Goal: Task Accomplishment & Management: Use online tool/utility

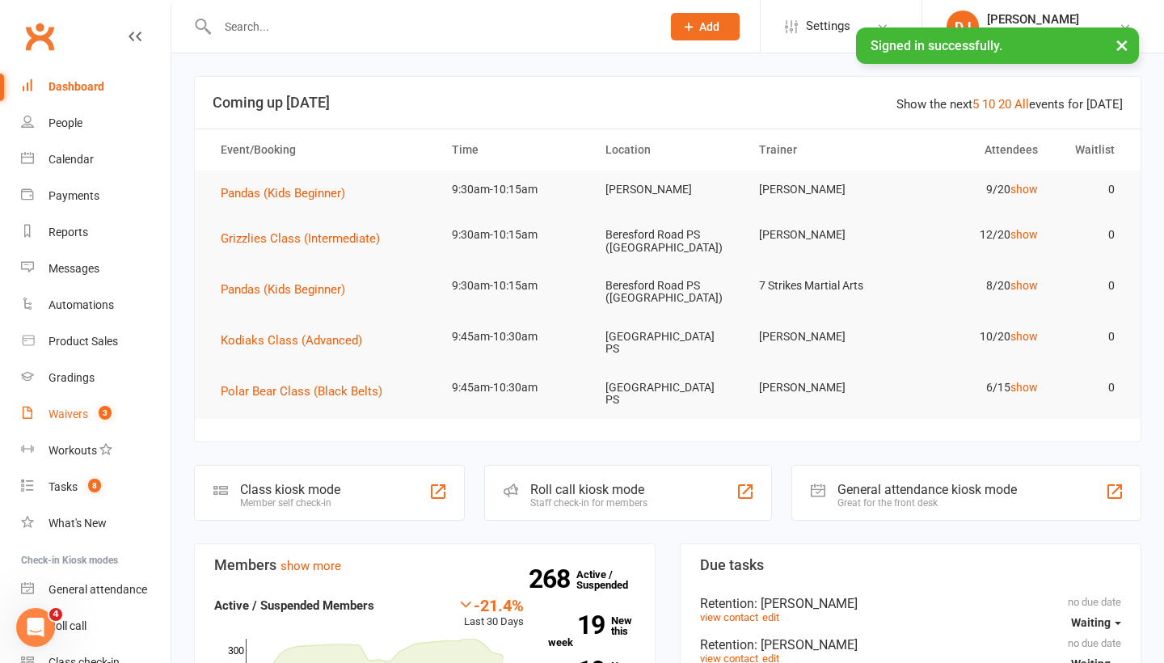
click at [92, 412] on count-badge "3" at bounding box center [101, 413] width 21 height 13
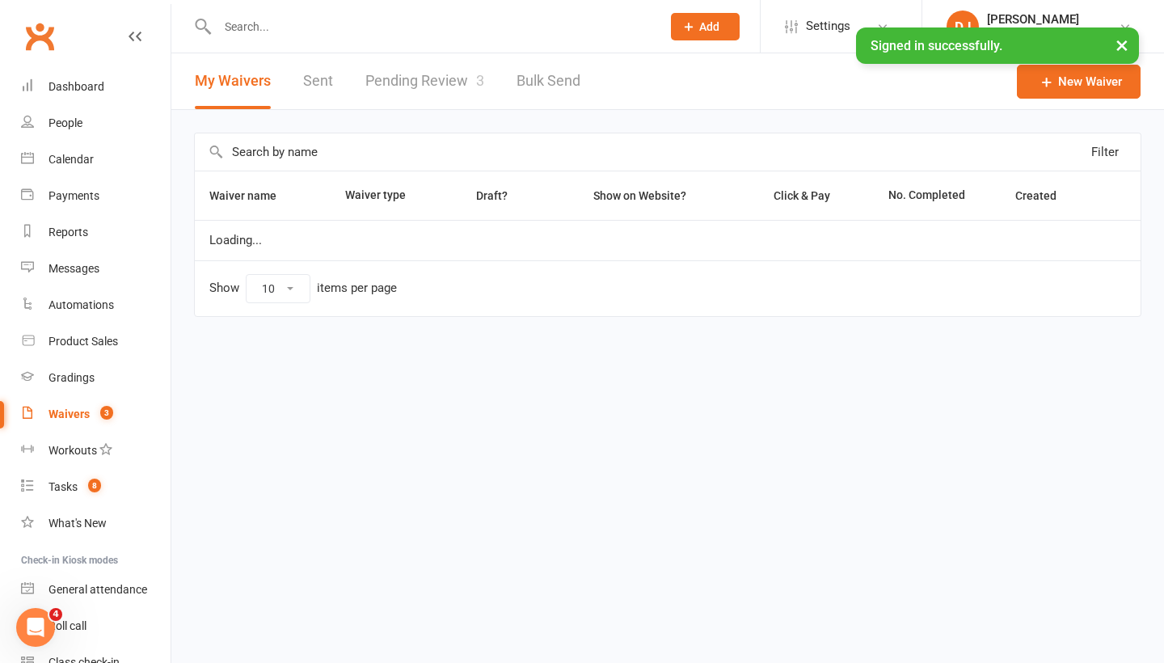
select select "25"
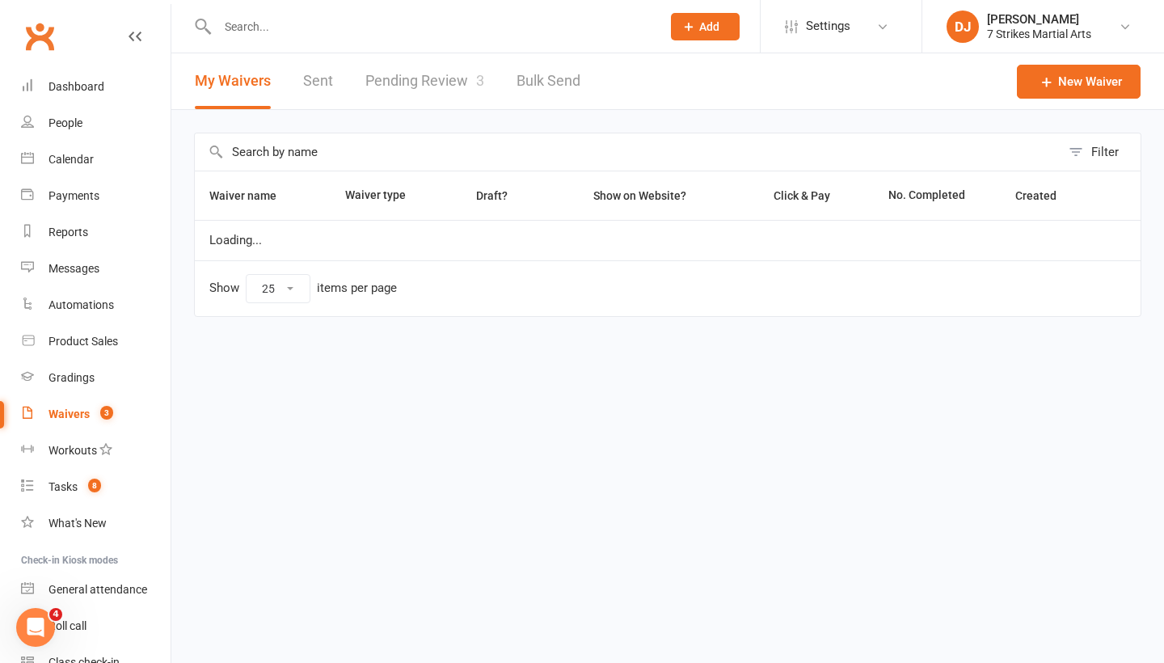
click at [403, 88] on link "Pending Review 3" at bounding box center [424, 81] width 119 height 56
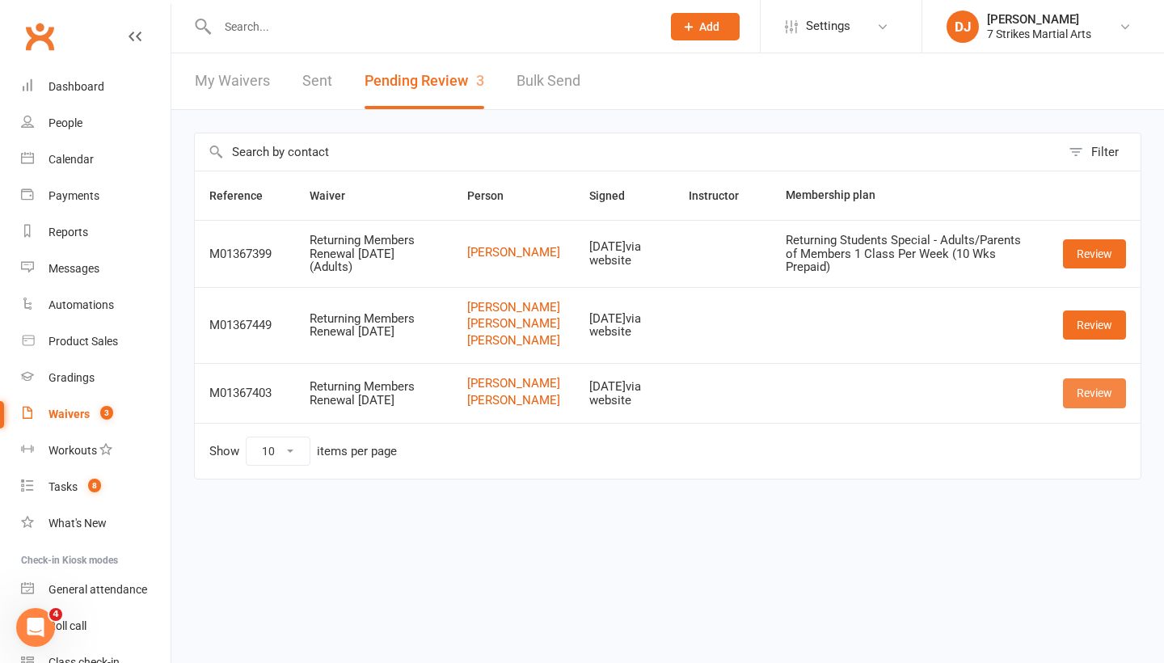
click at [1077, 407] on link "Review" at bounding box center [1094, 392] width 63 height 29
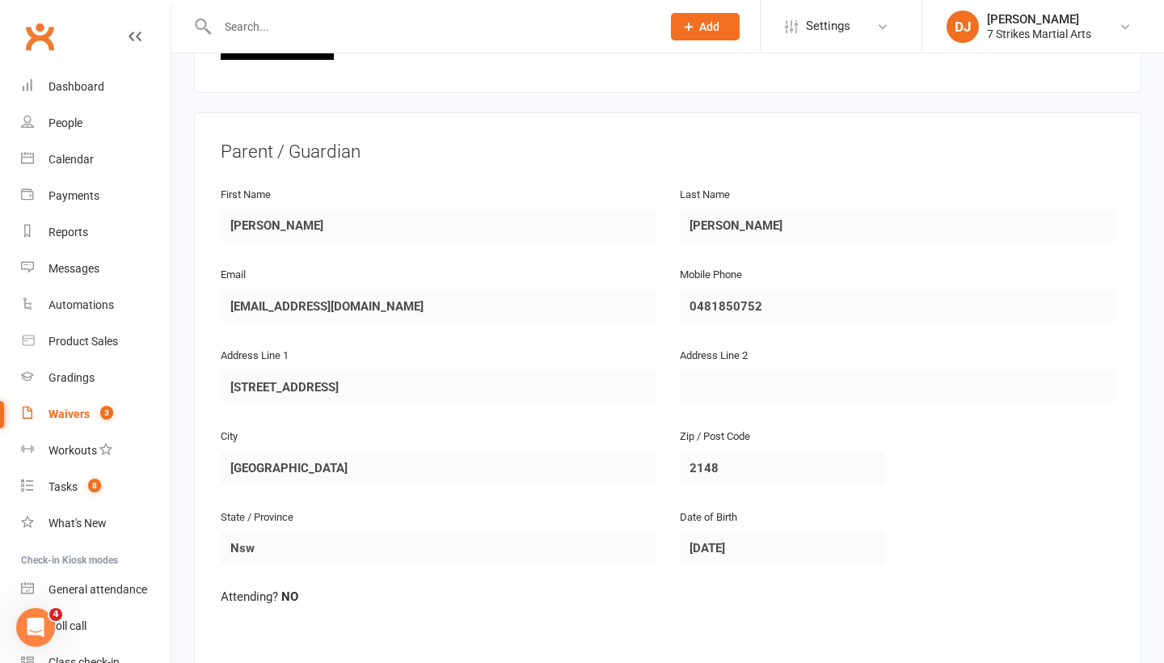
scroll to position [173, 0]
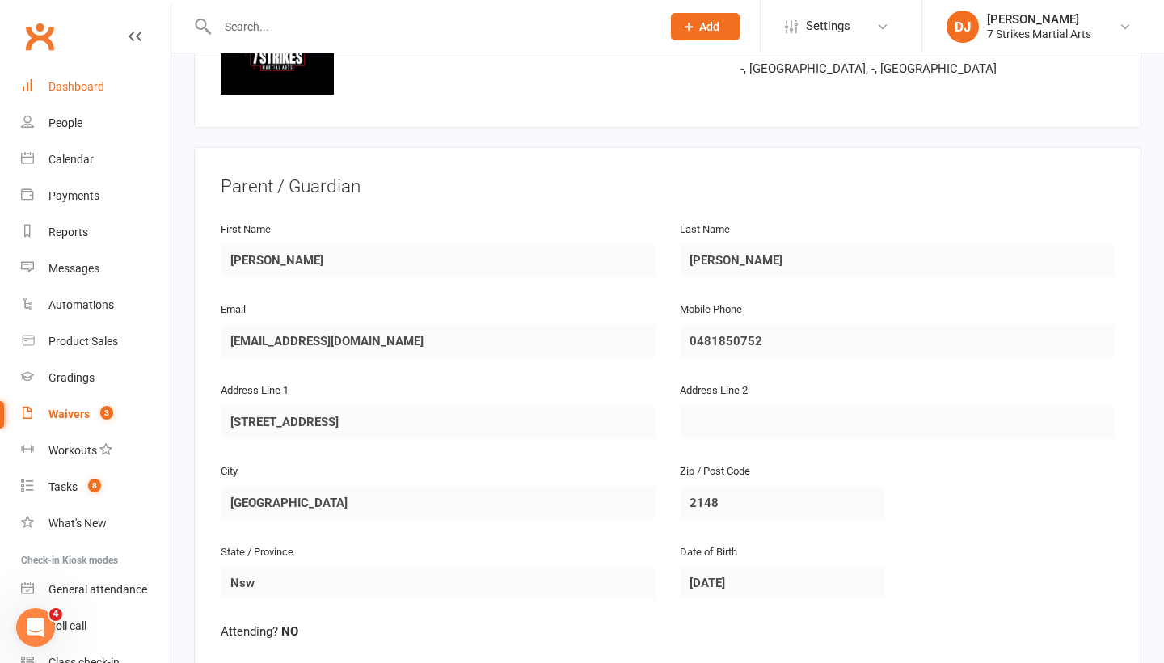
click at [74, 89] on div "Dashboard" at bounding box center [77, 86] width 56 height 13
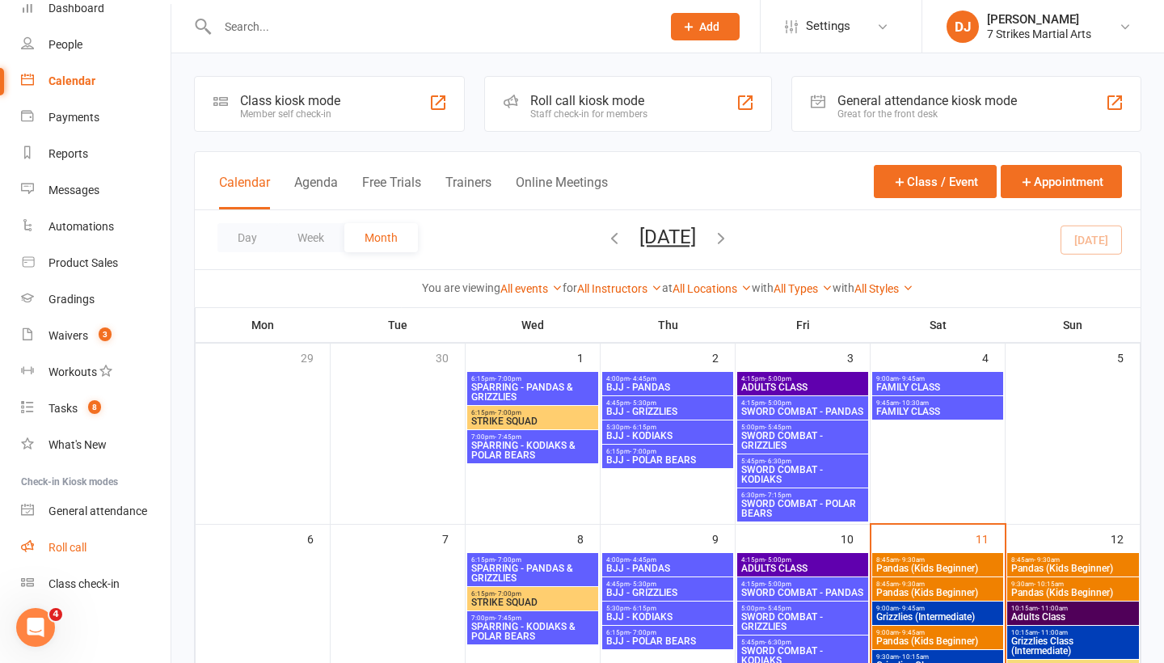
scroll to position [78, 0]
click at [83, 581] on div "Class check-in" at bounding box center [84, 583] width 71 height 13
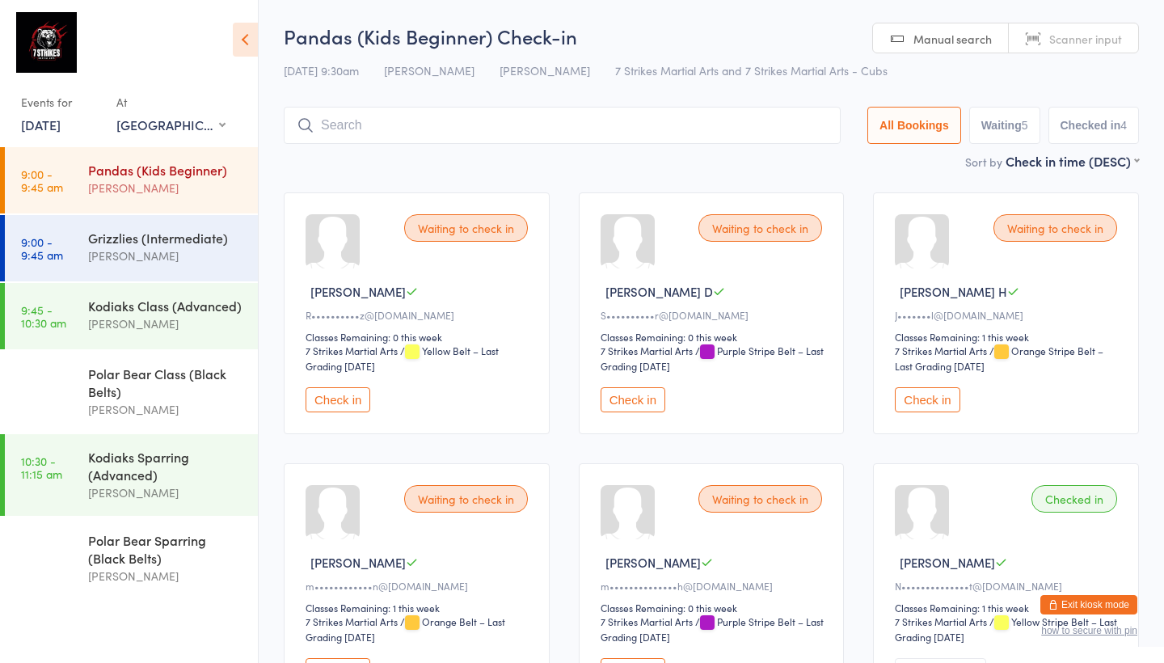
click at [174, 192] on div "[PERSON_NAME]" at bounding box center [166, 188] width 156 height 19
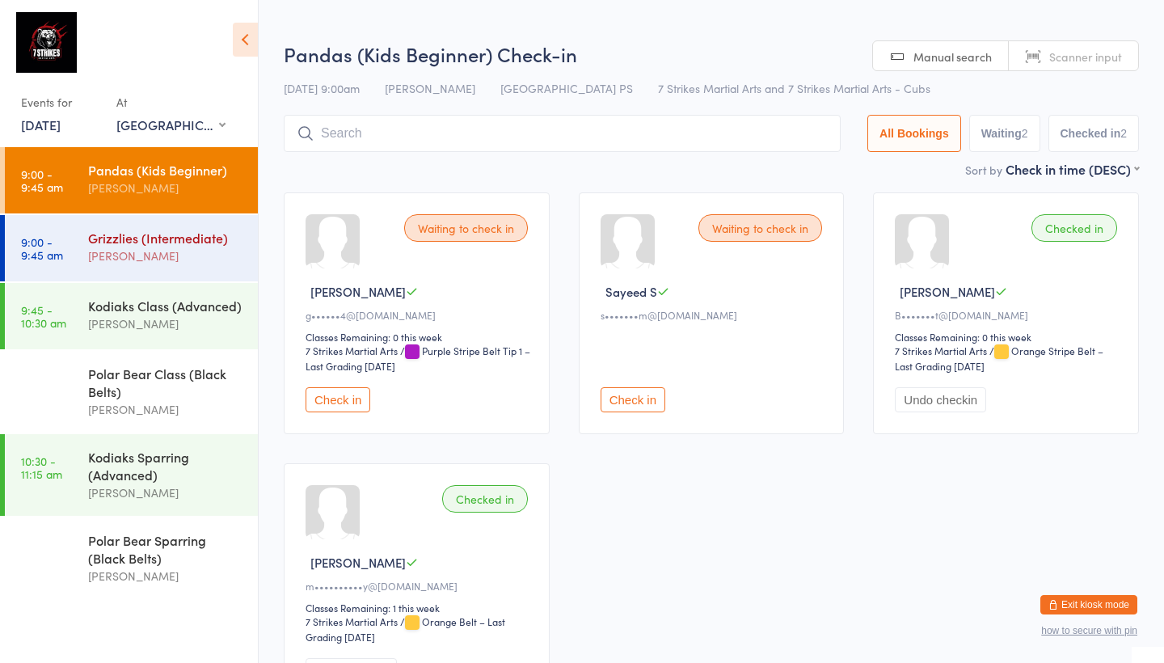
click at [184, 243] on div "Grizzlies (Intermediate)" at bounding box center [166, 238] width 156 height 18
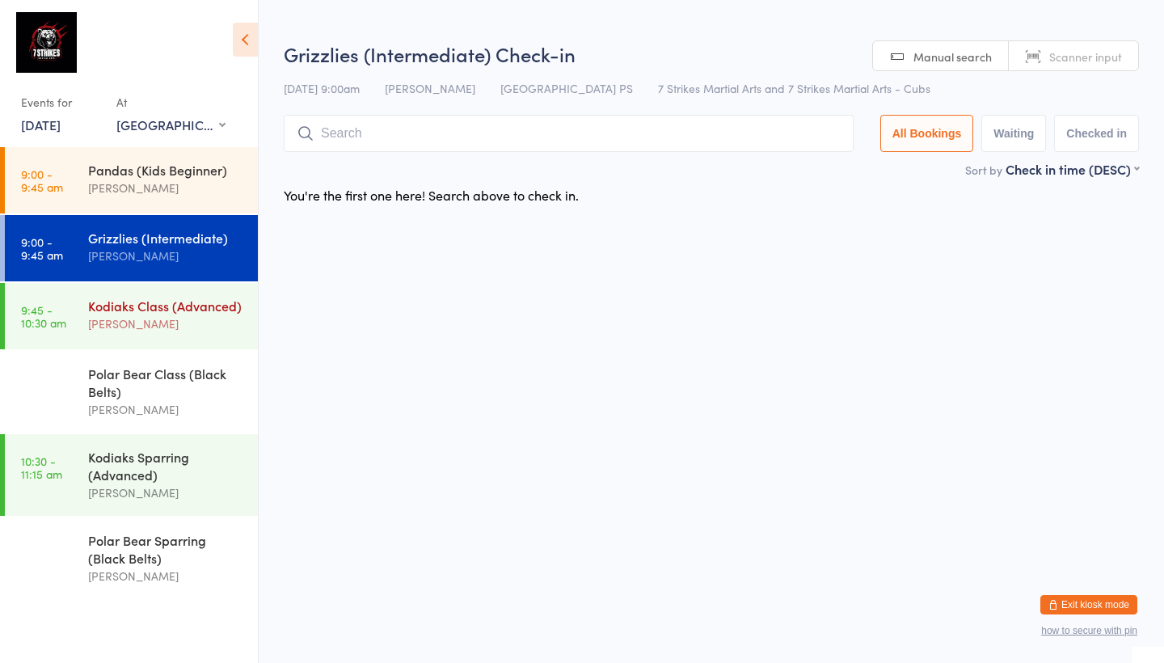
click at [166, 301] on div "Kodiaks Class (Advanced)" at bounding box center [166, 306] width 156 height 18
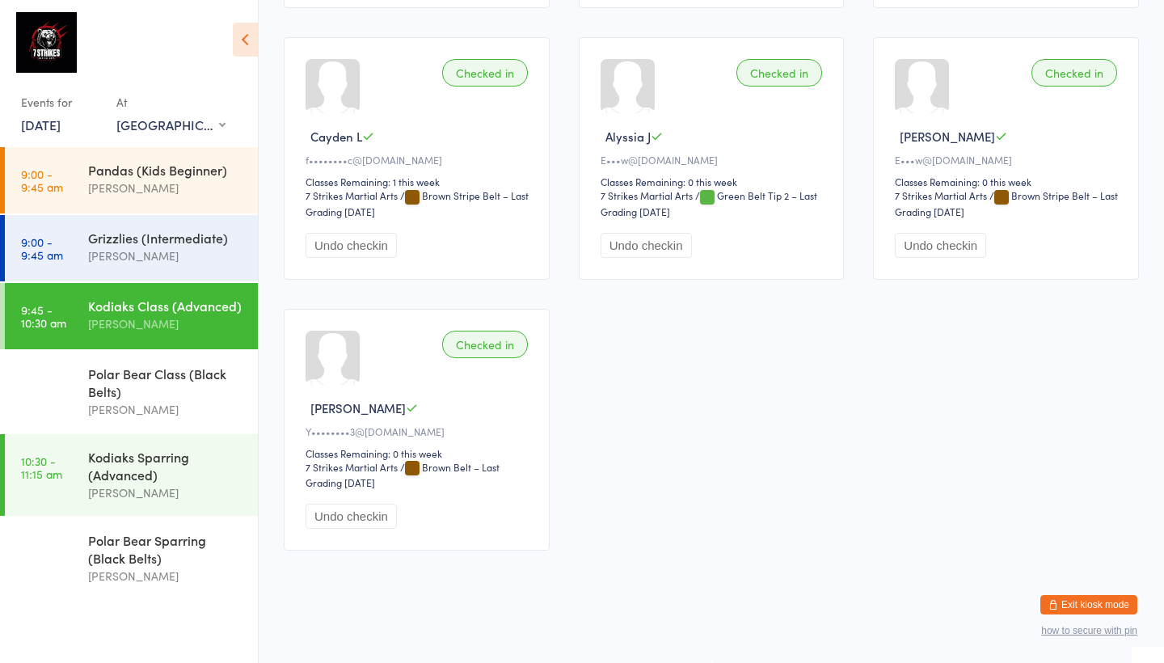
scroll to position [711, 0]
click at [175, 387] on div "Polar Bear Class (Black Belts)" at bounding box center [166, 383] width 156 height 36
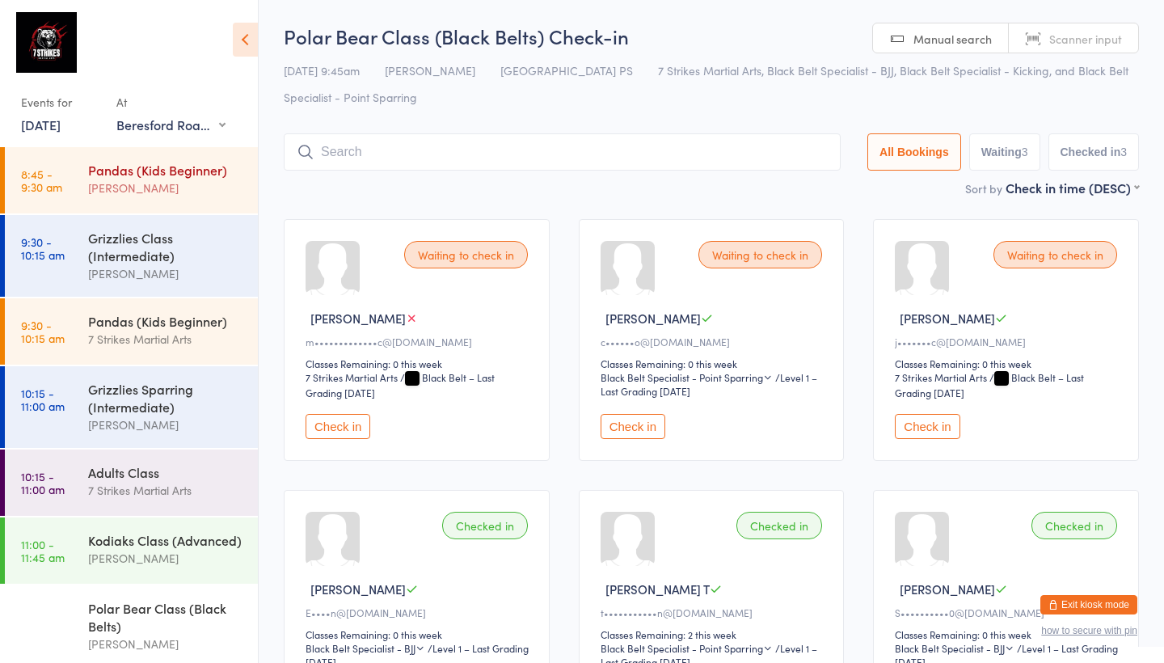
click at [178, 181] on div "[PERSON_NAME]" at bounding box center [166, 188] width 156 height 19
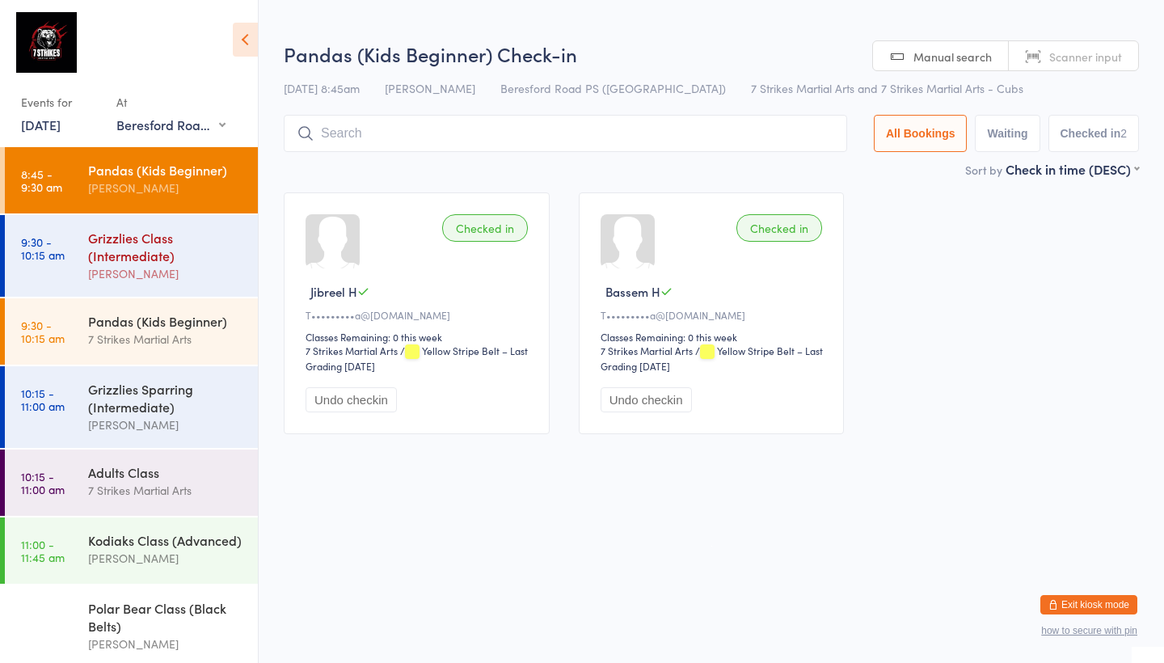
click at [141, 249] on div "Grizzlies Class (Intermediate)" at bounding box center [166, 247] width 156 height 36
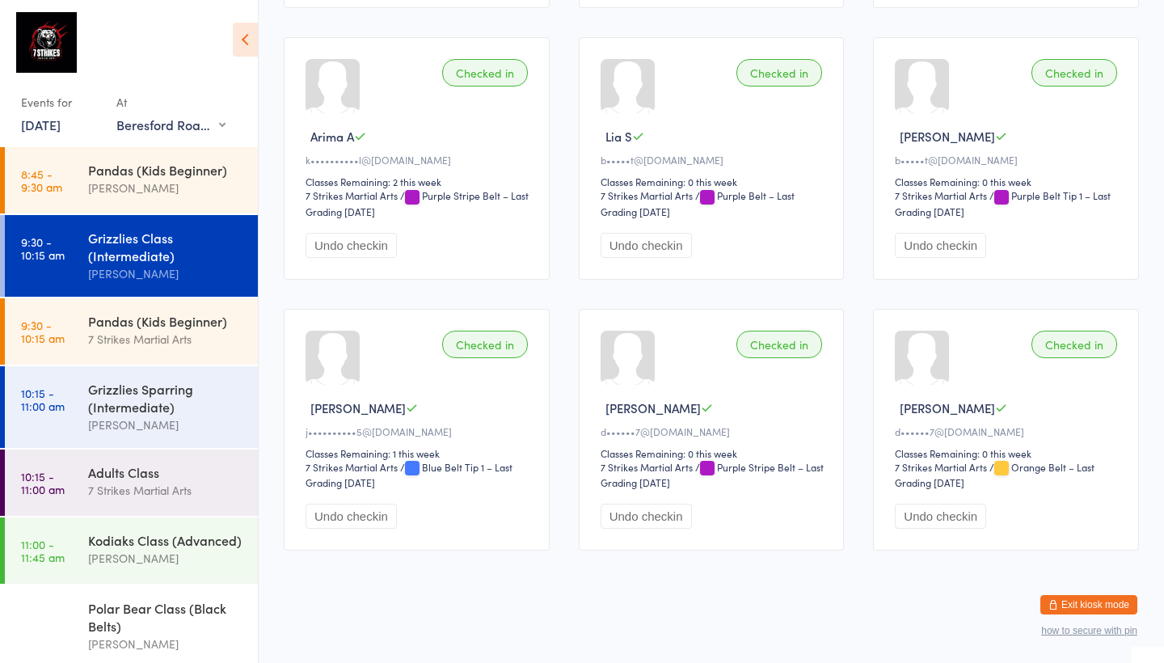
scroll to position [711, 0]
click at [163, 324] on div "Pandas (Kids Beginner)" at bounding box center [166, 321] width 156 height 18
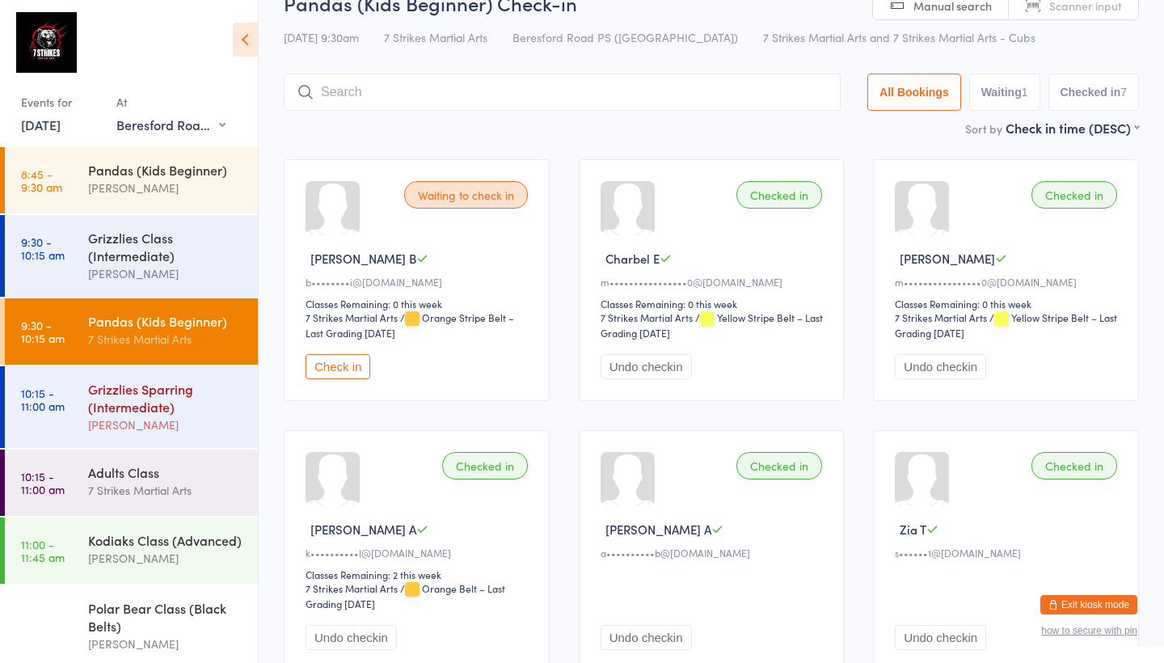
scroll to position [11, 0]
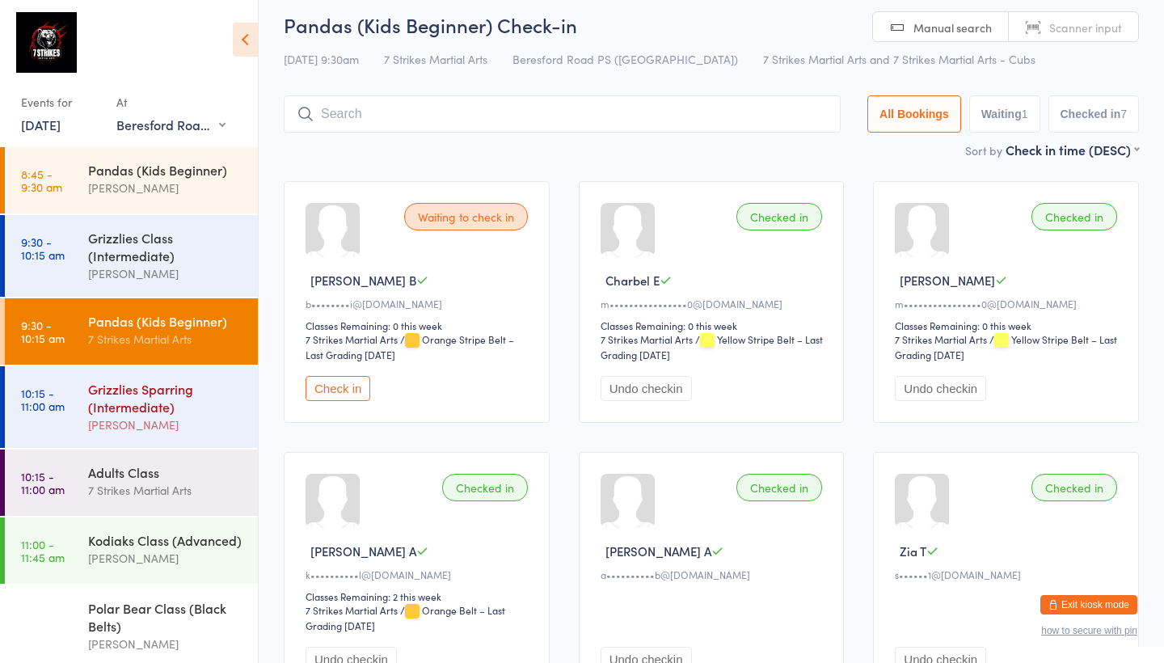
click at [142, 412] on div "Grizzlies Sparring (Intermediate)" at bounding box center [166, 398] width 156 height 36
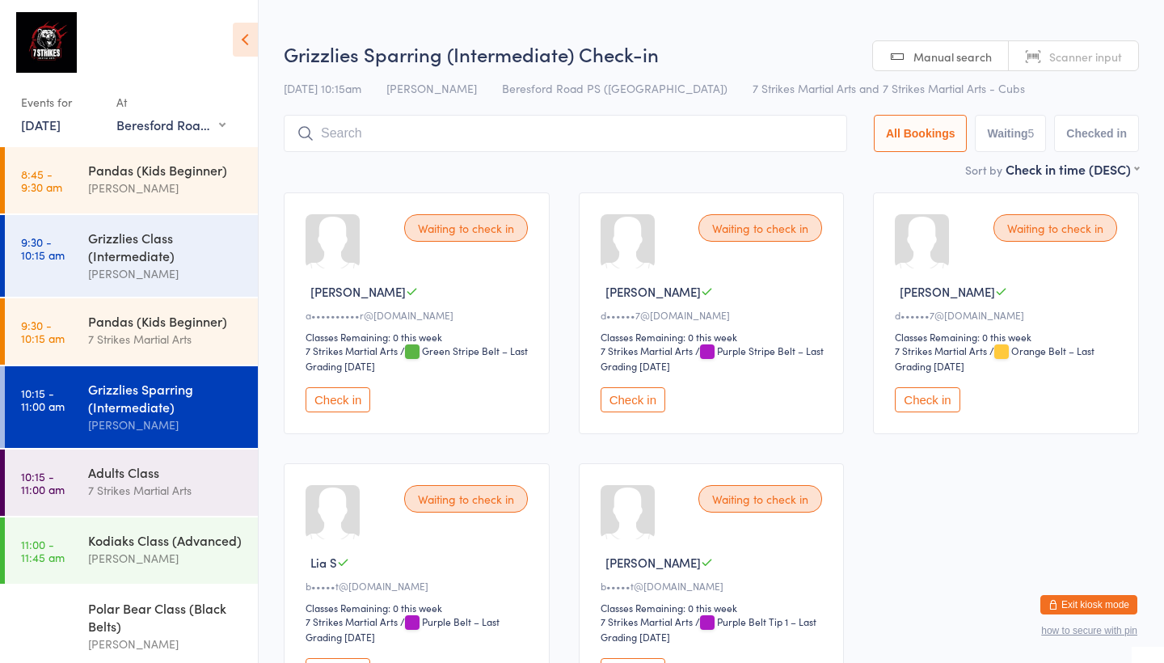
click at [175, 137] on div "Events for 11 Oct, 2025 11 Oct, 2025 October 2025 Sun Mon Tue Wed Thu Fri Sat 4…" at bounding box center [129, 76] width 258 height 153
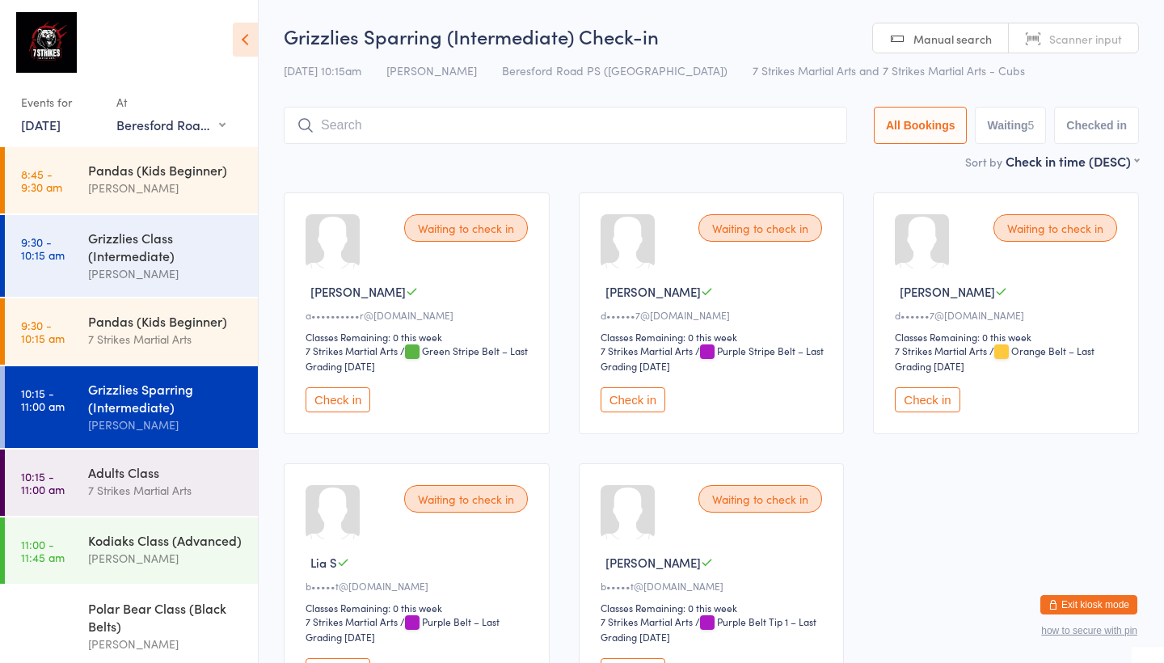
select select "0"
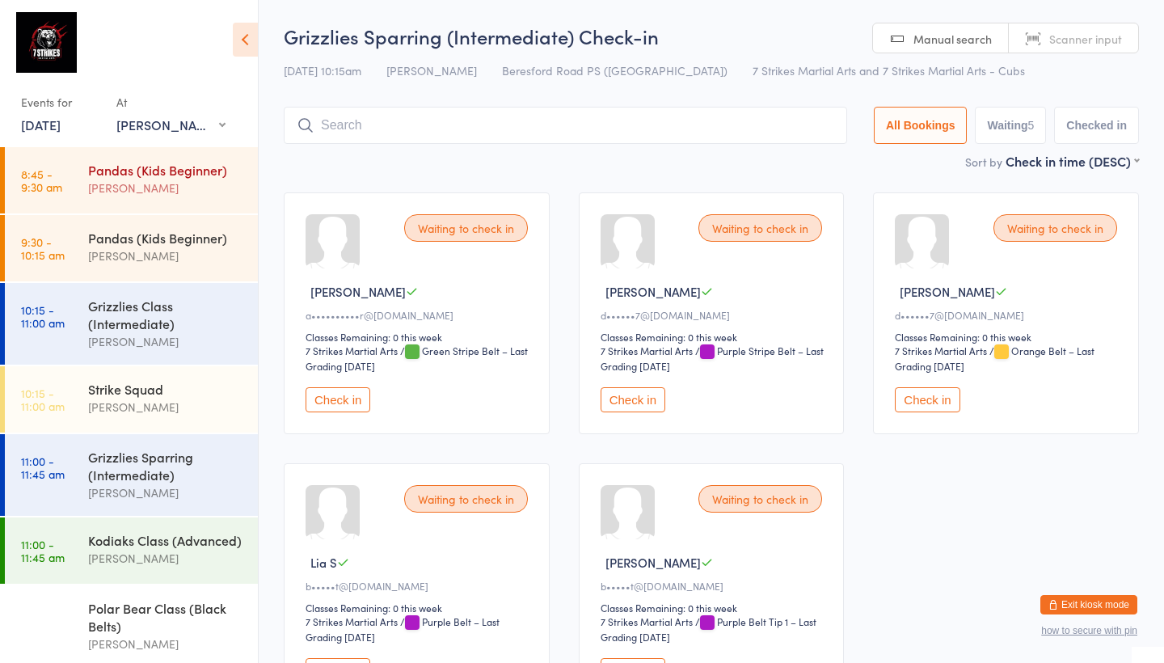
click at [168, 164] on div "Pandas (Kids Beginner)" at bounding box center [166, 170] width 156 height 18
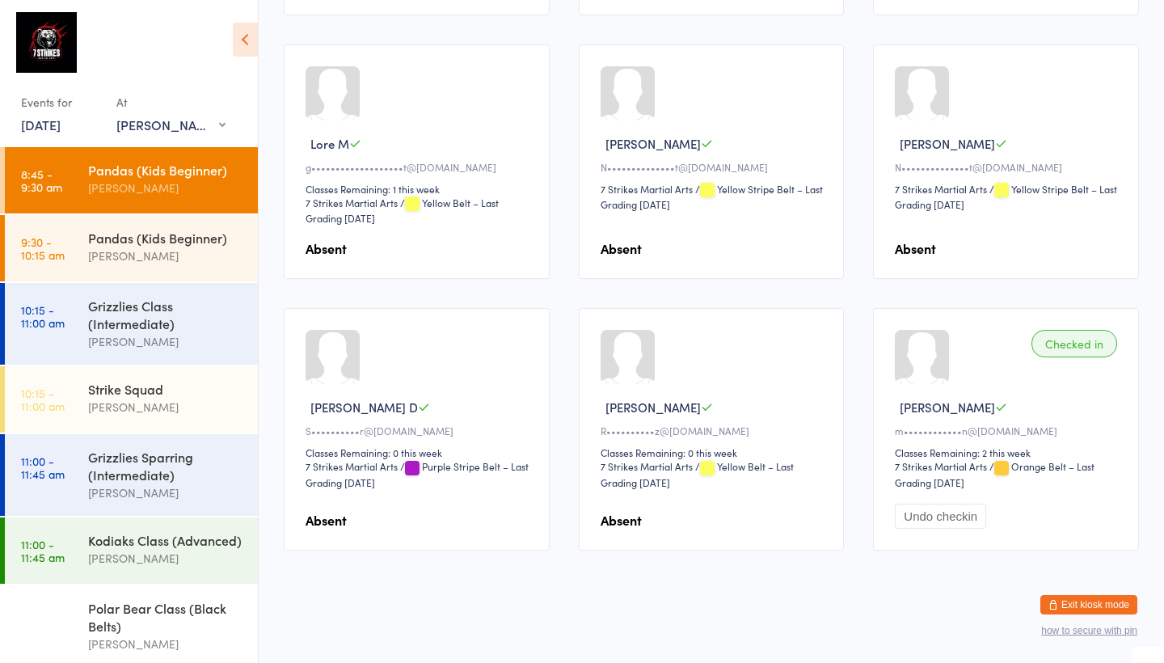
scroll to position [423, 0]
click at [192, 261] on div "[PERSON_NAME]" at bounding box center [166, 256] width 156 height 19
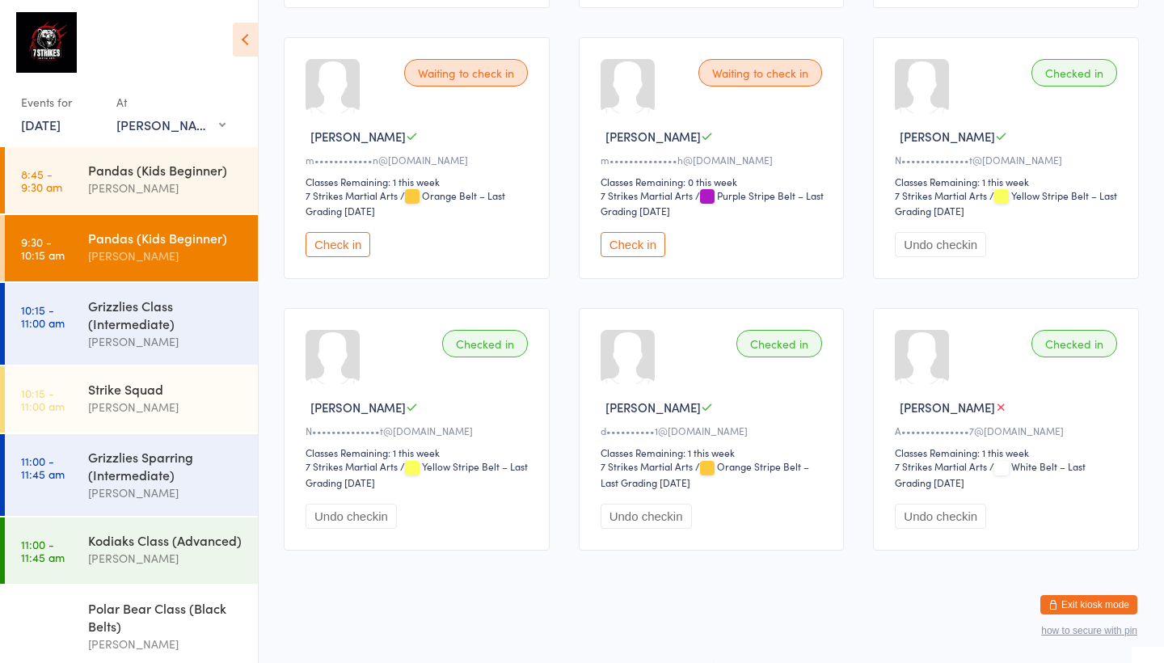
scroll to position [439, 0]
click at [179, 331] on div "Grizzlies Class (Intermediate)" at bounding box center [166, 315] width 156 height 36
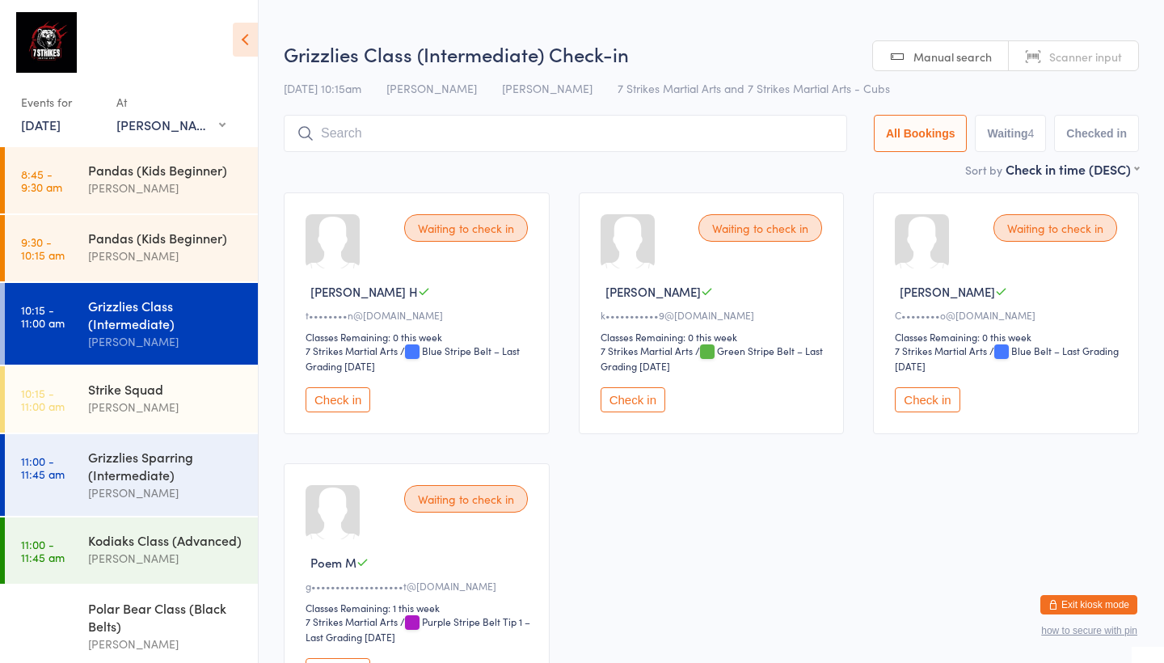
click at [934, 405] on button "Check in" at bounding box center [927, 399] width 65 height 25
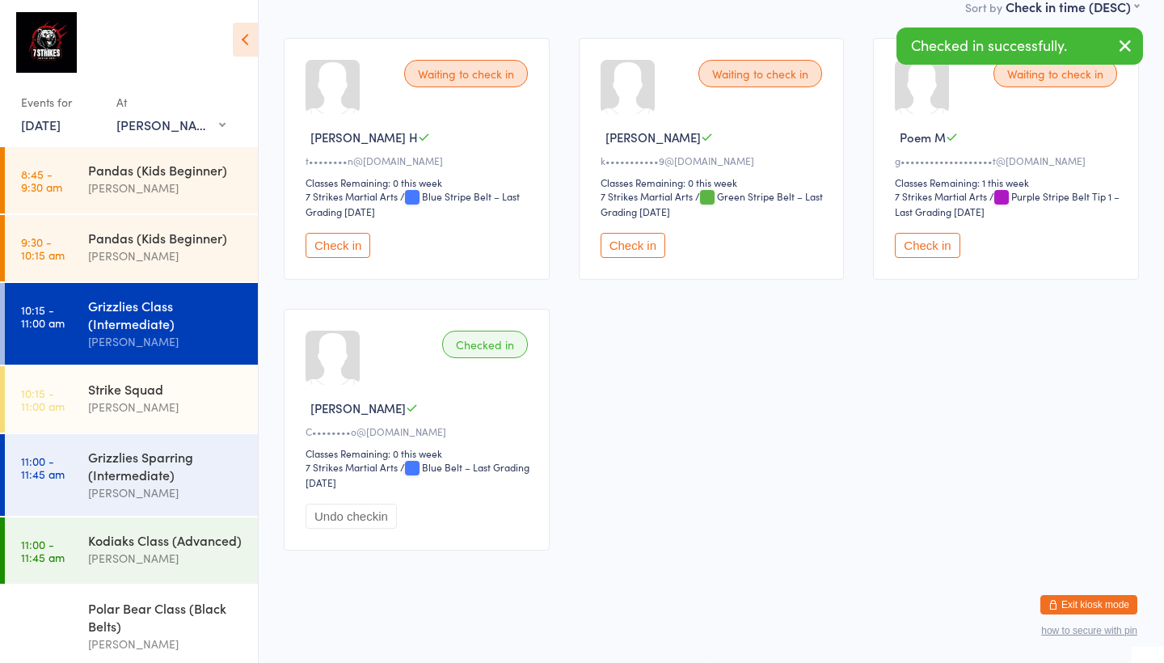
scroll to position [167, 0]
click at [164, 393] on div "Strike Squad" at bounding box center [166, 389] width 156 height 18
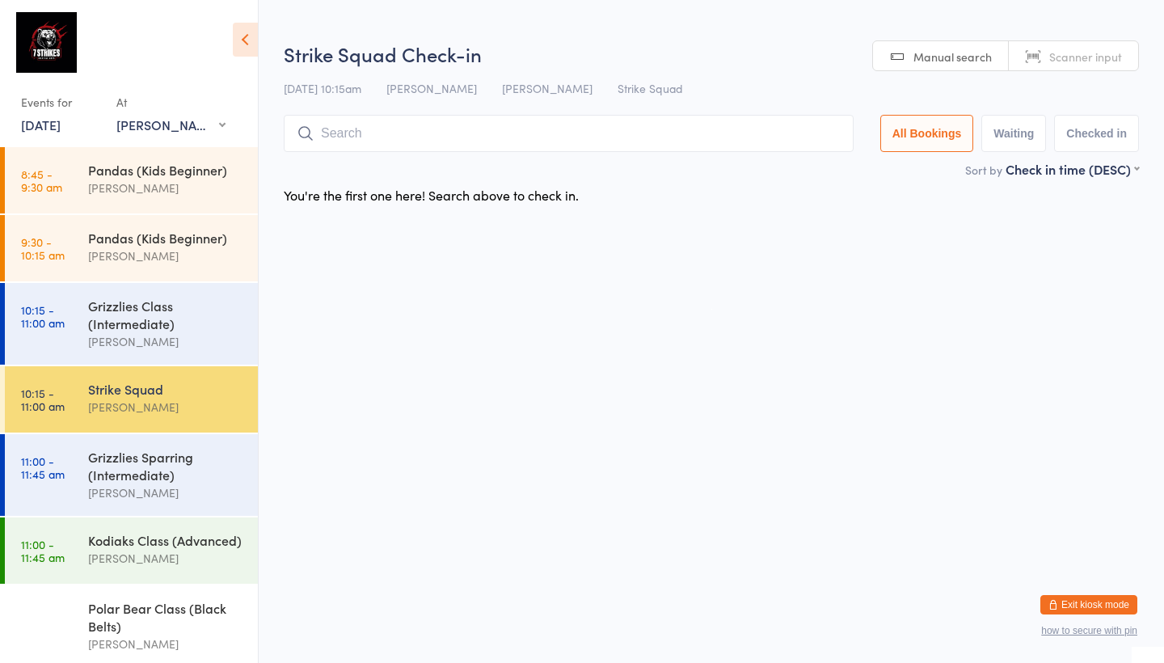
click at [631, 134] on input "search" at bounding box center [569, 133] width 570 height 37
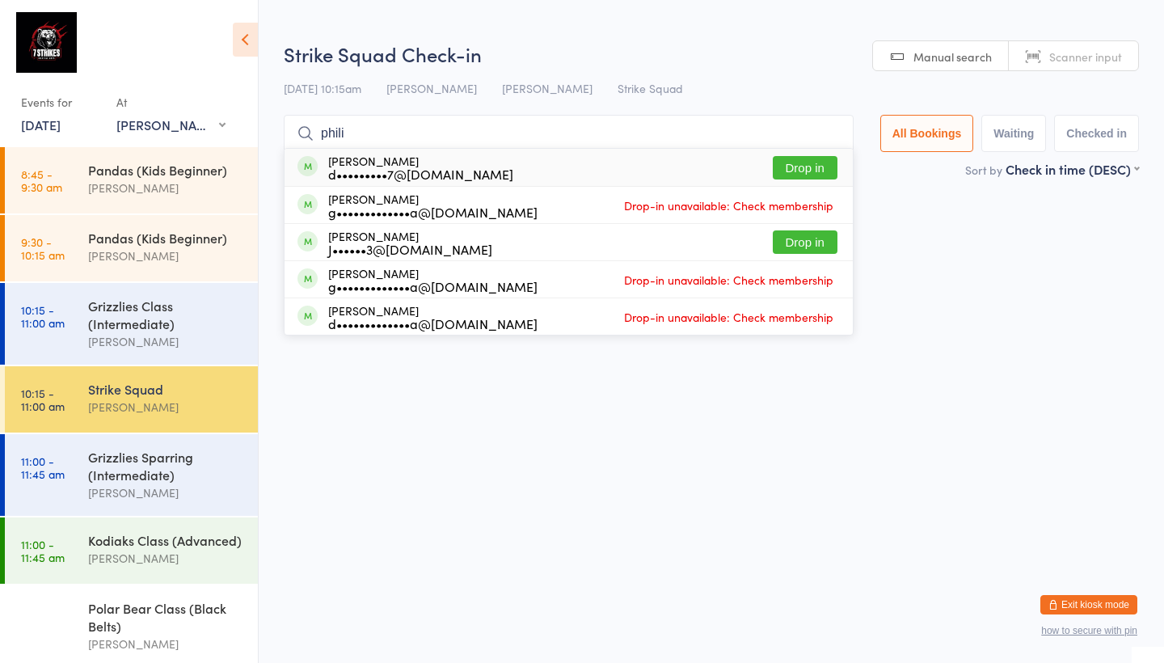
type input "Phil"
drag, startPoint x: 631, startPoint y: 134, endPoint x: 791, endPoint y: 176, distance: 164.7
click at [791, 176] on button "Drop in" at bounding box center [805, 167] width 65 height 23
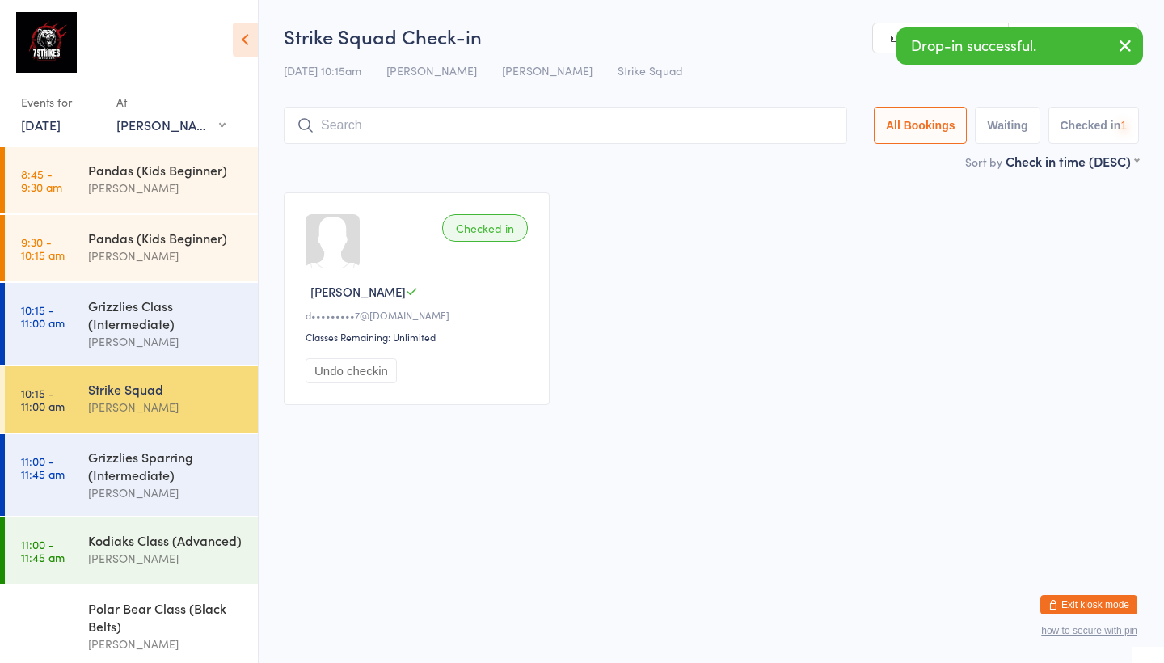
click at [585, 130] on input "search" at bounding box center [566, 125] width 564 height 37
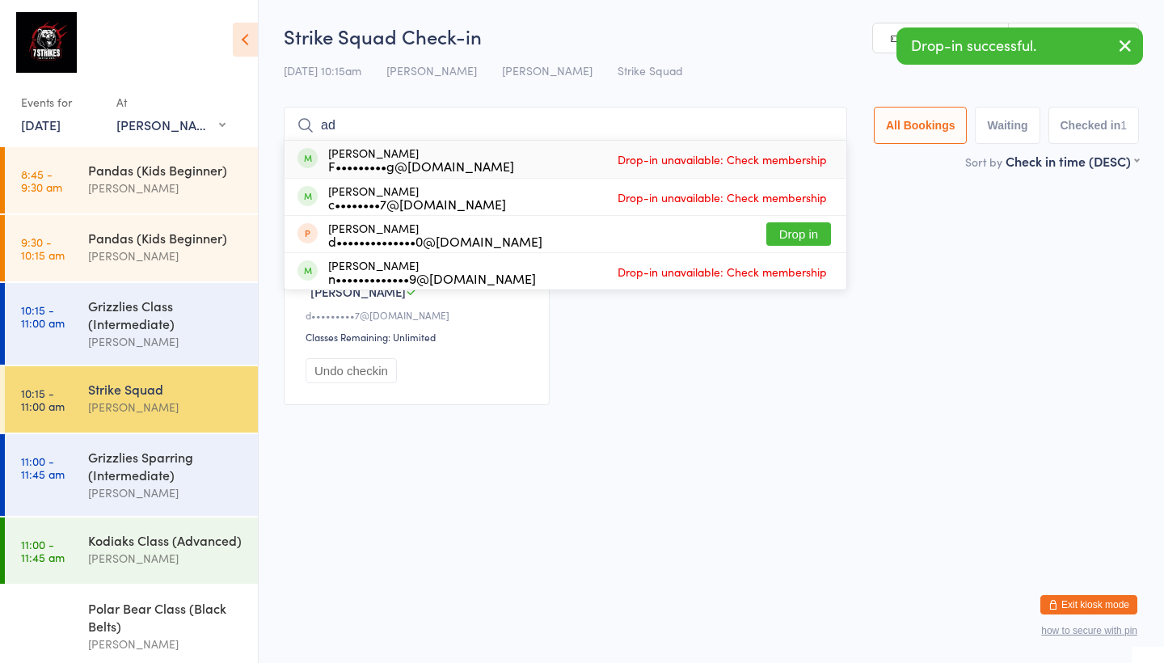
type input "a"
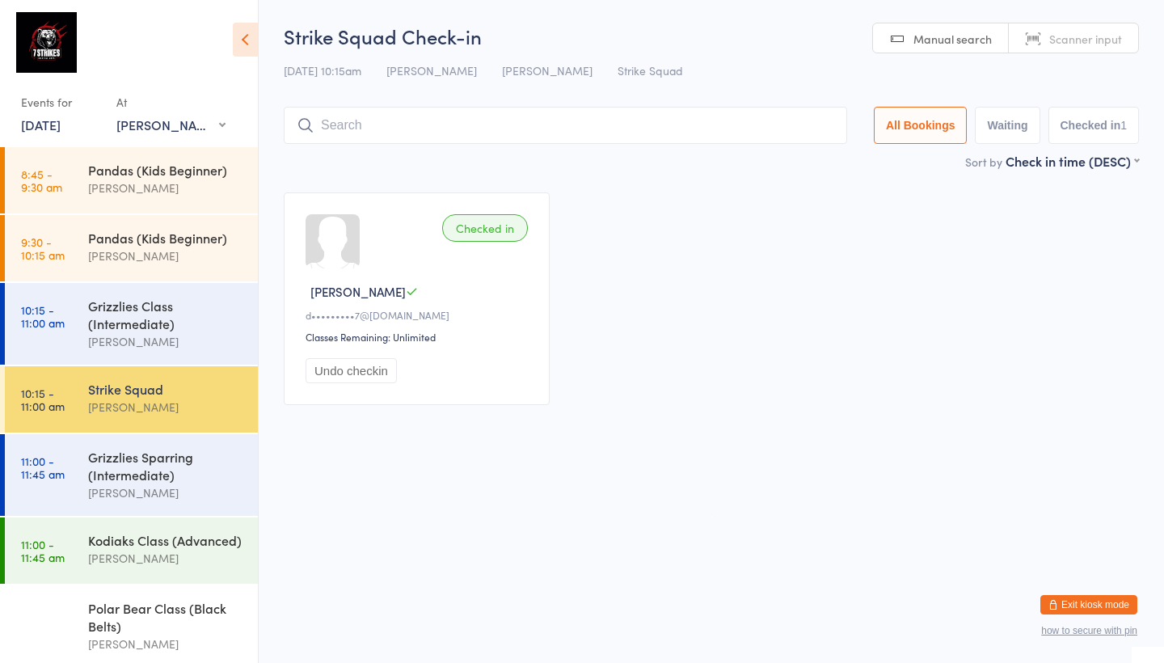
click at [1066, 597] on button "Exit kiosk mode" at bounding box center [1089, 604] width 97 height 19
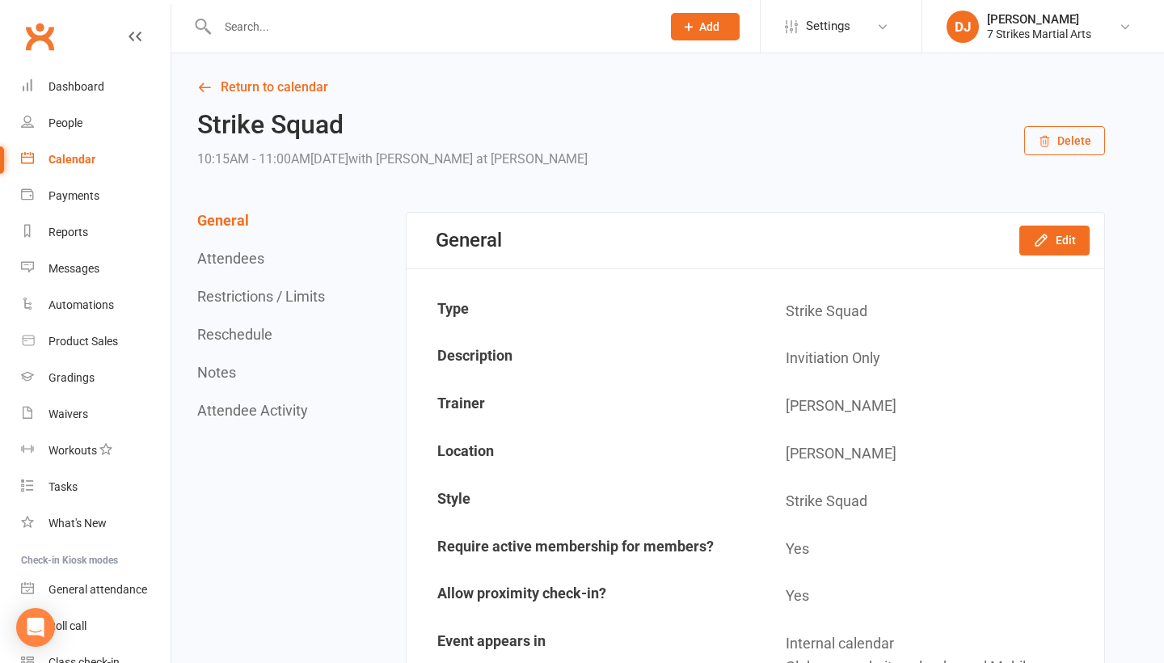
click at [367, 34] on input "text" at bounding box center [431, 26] width 437 height 23
type input "a"
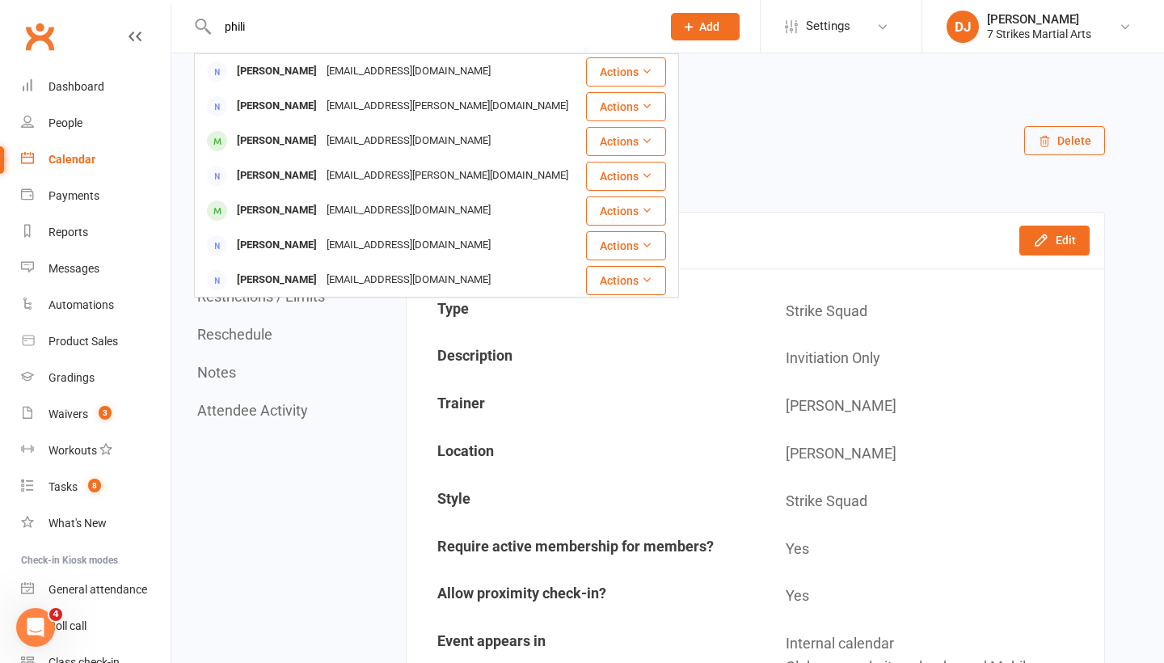
type input "Phil"
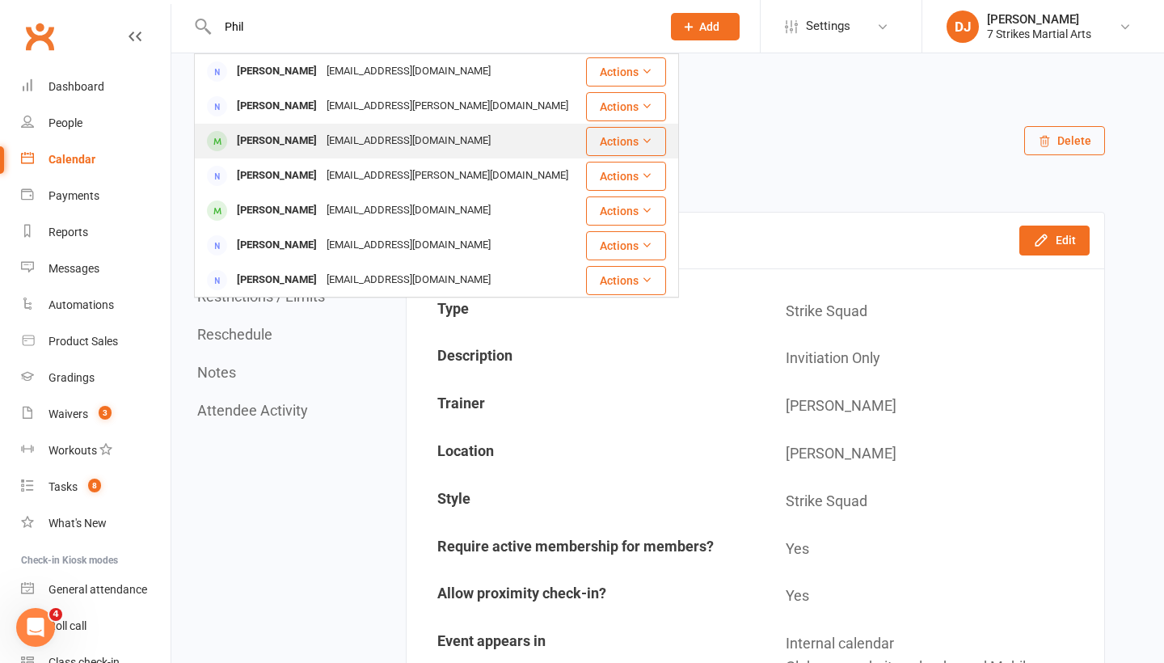
drag, startPoint x: 367, startPoint y: 34, endPoint x: 318, endPoint y: 141, distance: 117.6
click at [322, 141] on div "darrina1977@gmail.com" at bounding box center [409, 140] width 174 height 23
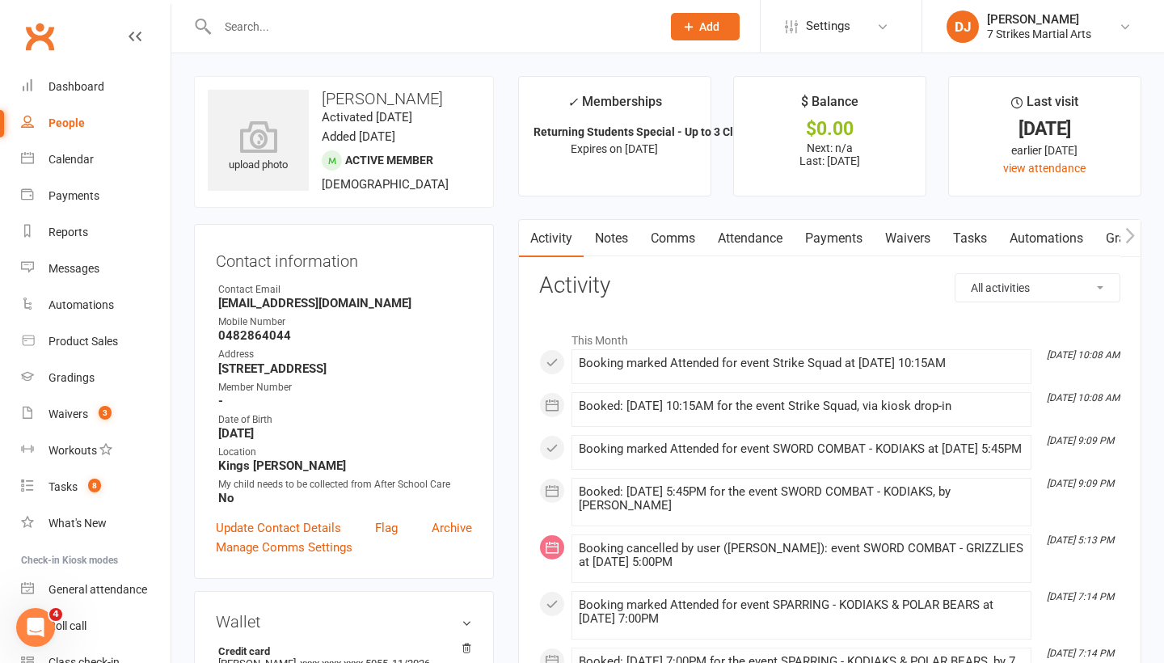
click at [424, 35] on input "text" at bounding box center [431, 26] width 437 height 23
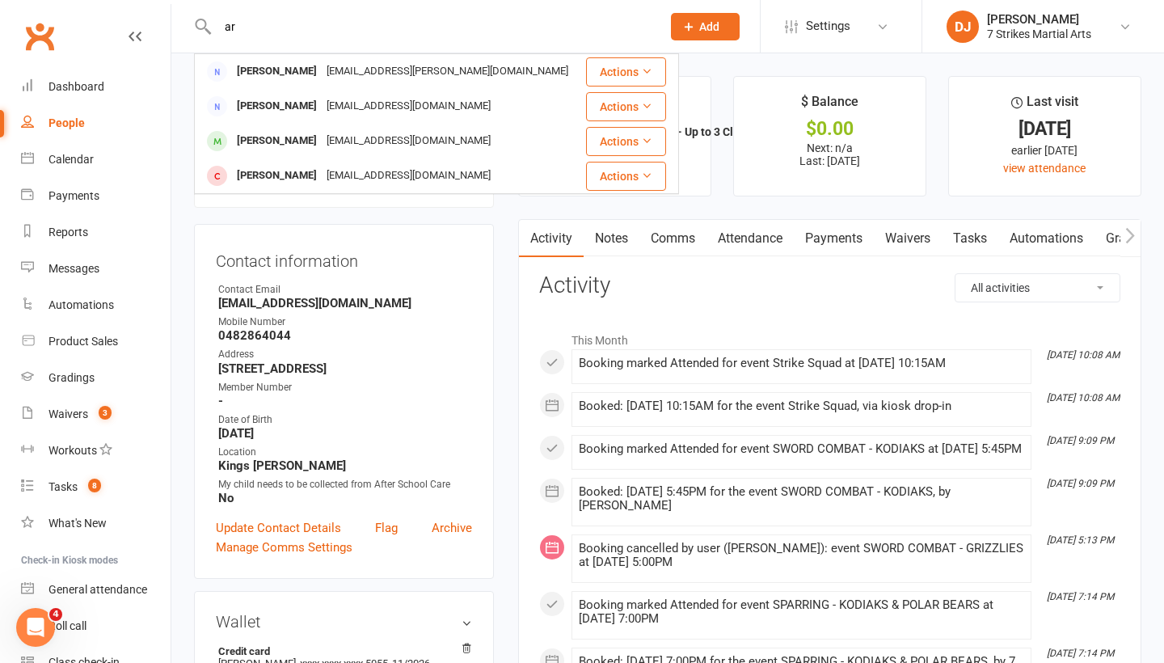
type input "a"
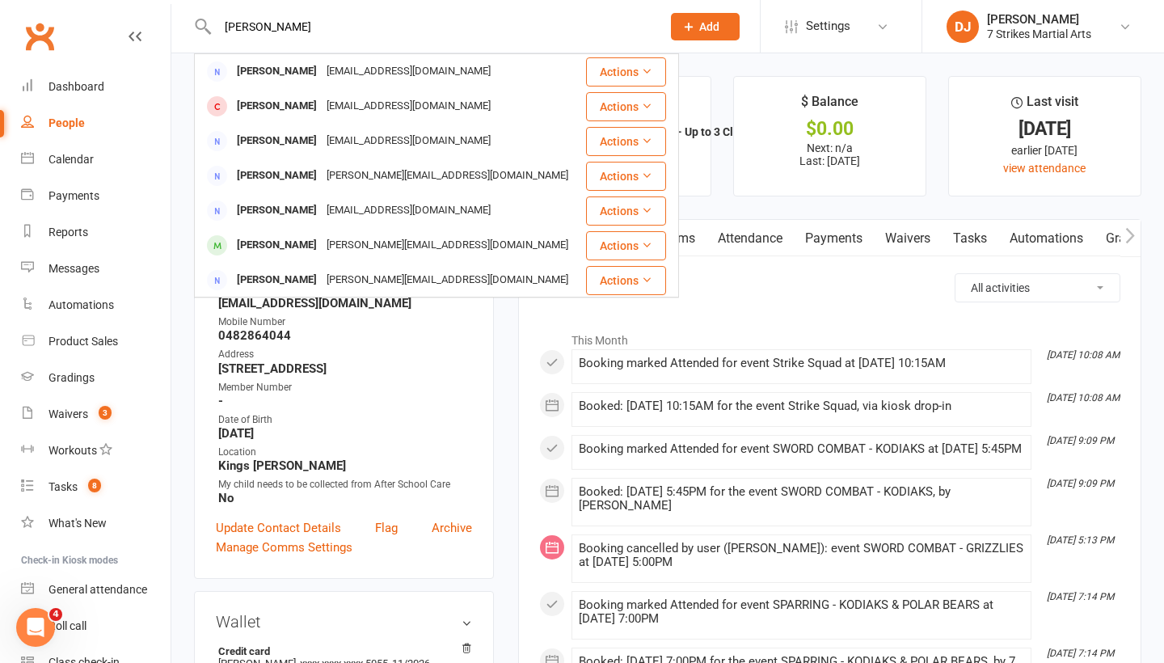
type input "Jana"
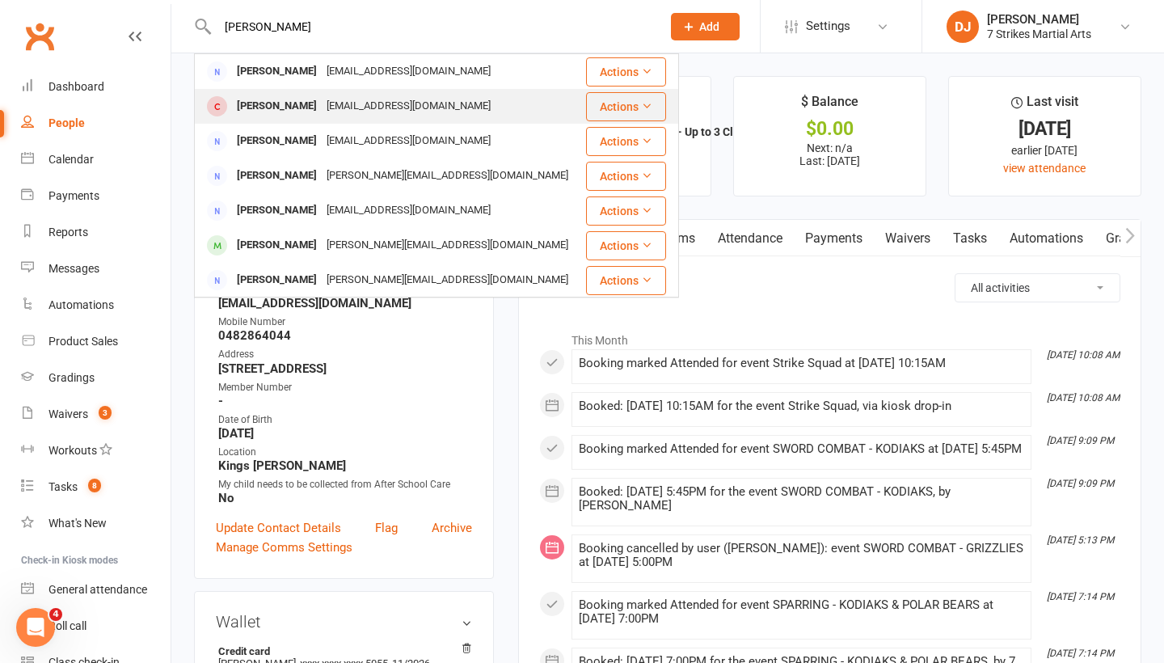
drag, startPoint x: 349, startPoint y: 49, endPoint x: 303, endPoint y: 105, distance: 73.0
click at [303, 105] on div "Aaryan Janwa" at bounding box center [277, 106] width 90 height 23
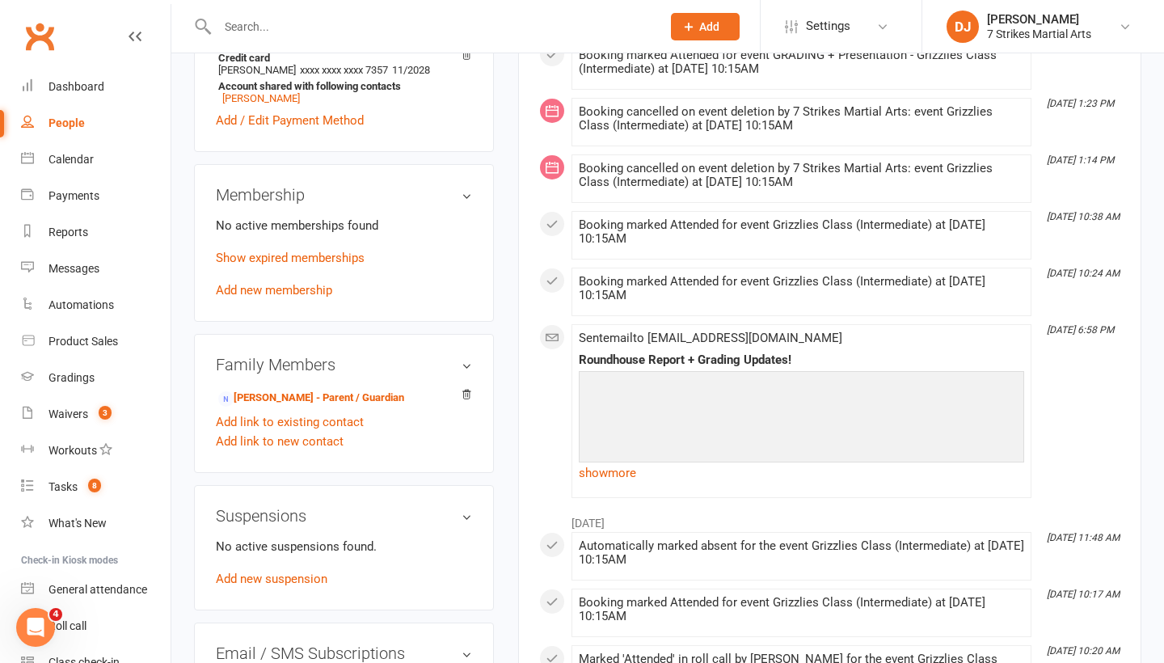
scroll to position [597, 0]
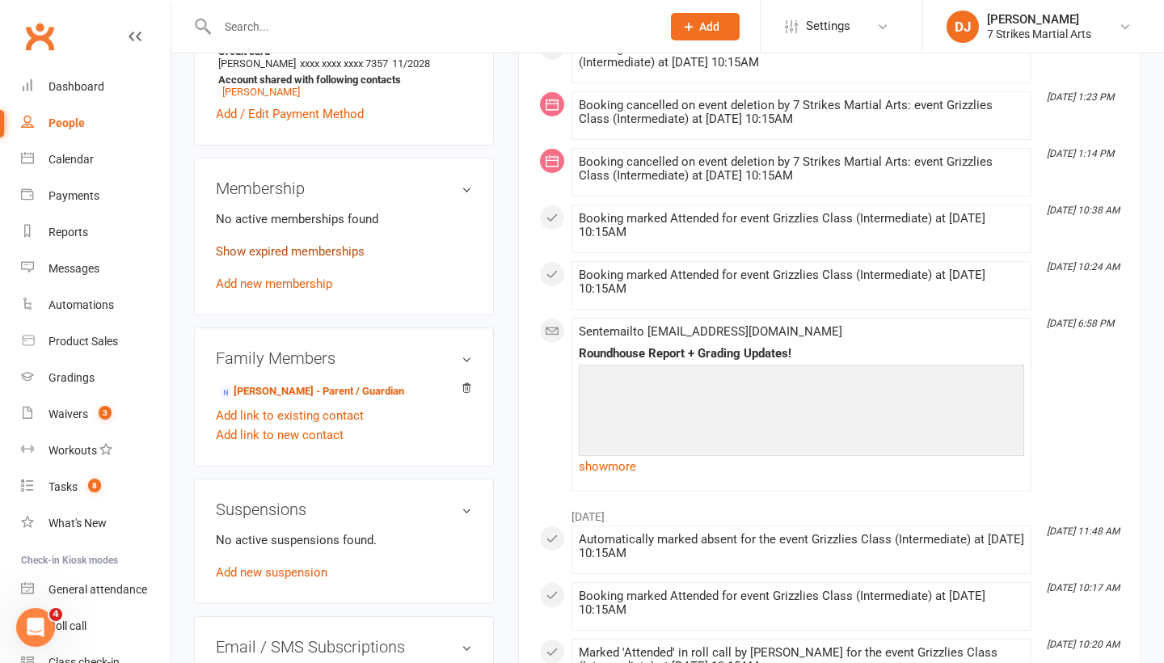
click at [323, 255] on link "Show expired memberships" at bounding box center [290, 251] width 149 height 15
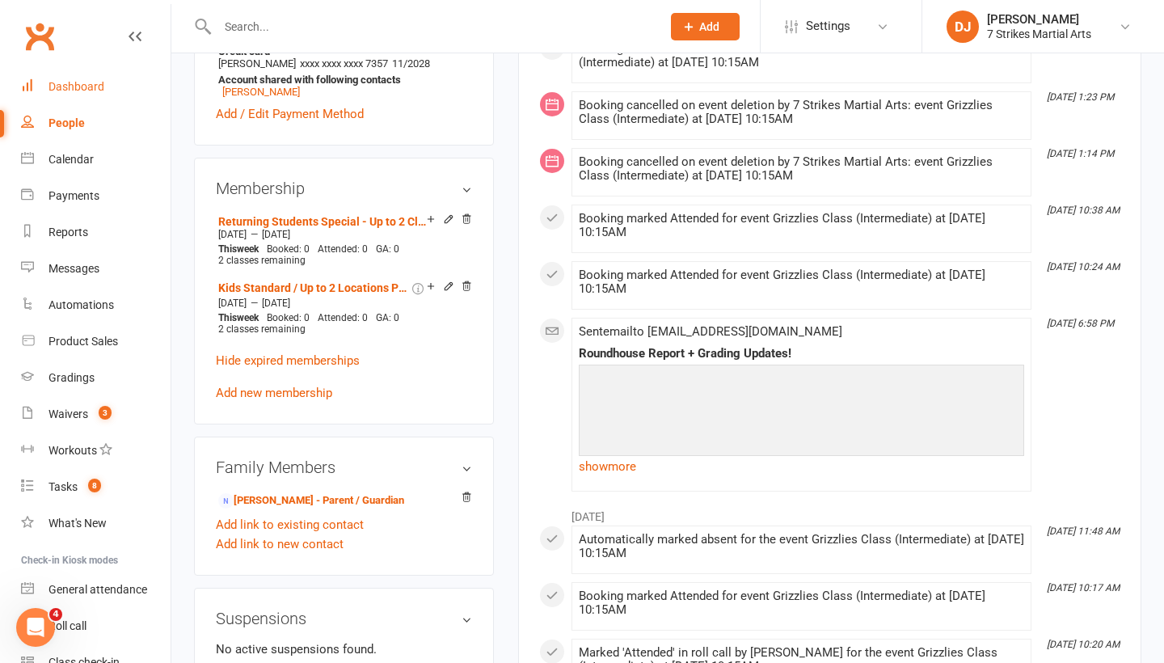
click at [99, 88] on div "Dashboard" at bounding box center [77, 86] width 56 height 13
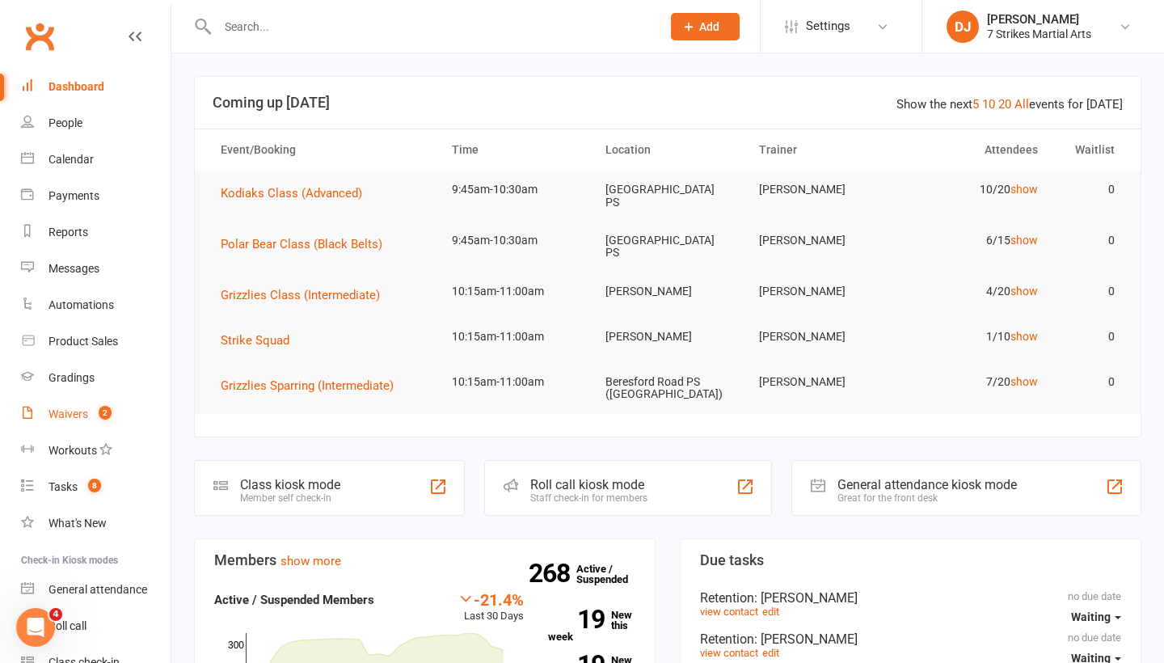
click at [87, 410] on div "Waivers" at bounding box center [69, 413] width 40 height 13
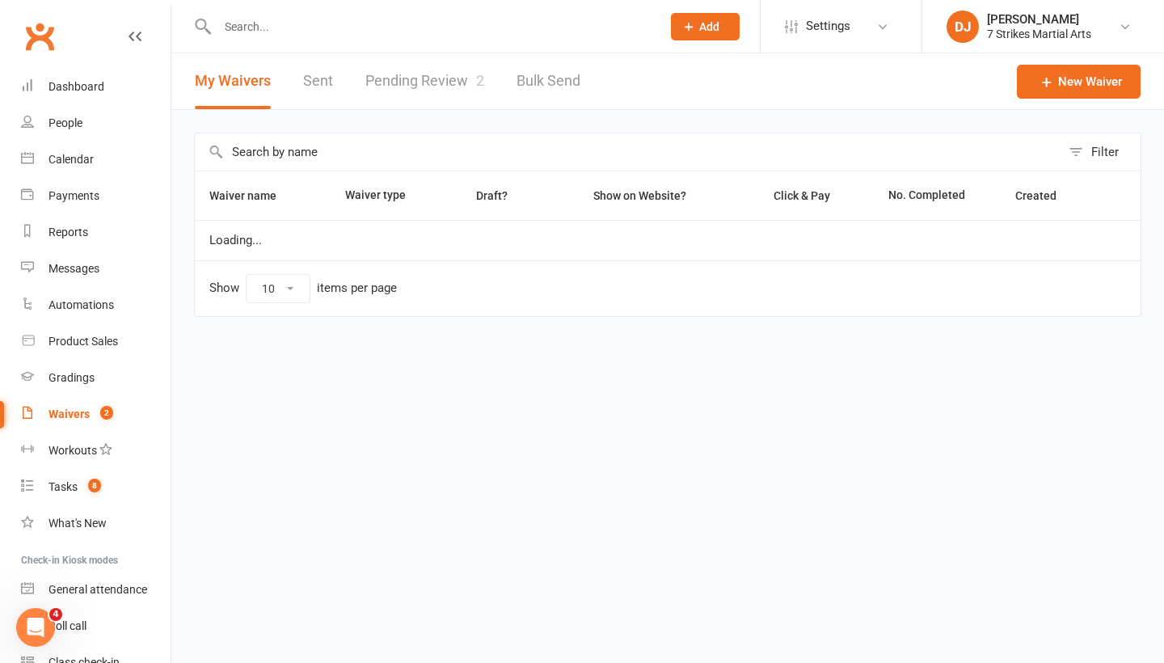
select select "25"
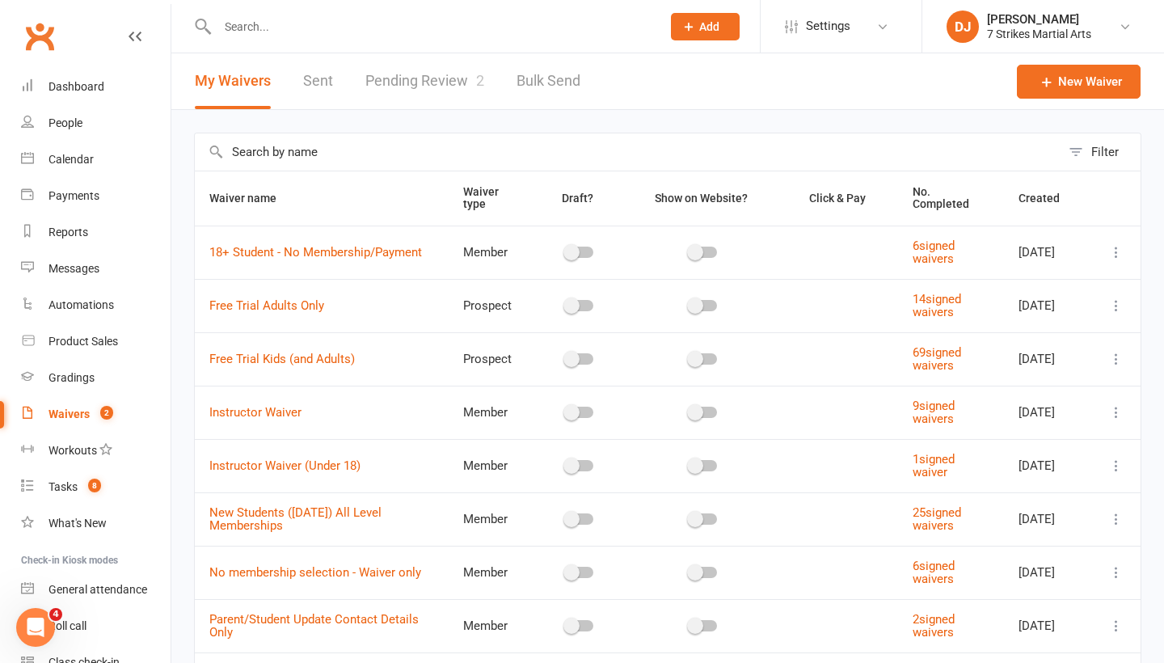
click at [462, 94] on link "Pending Review 2" at bounding box center [424, 81] width 119 height 56
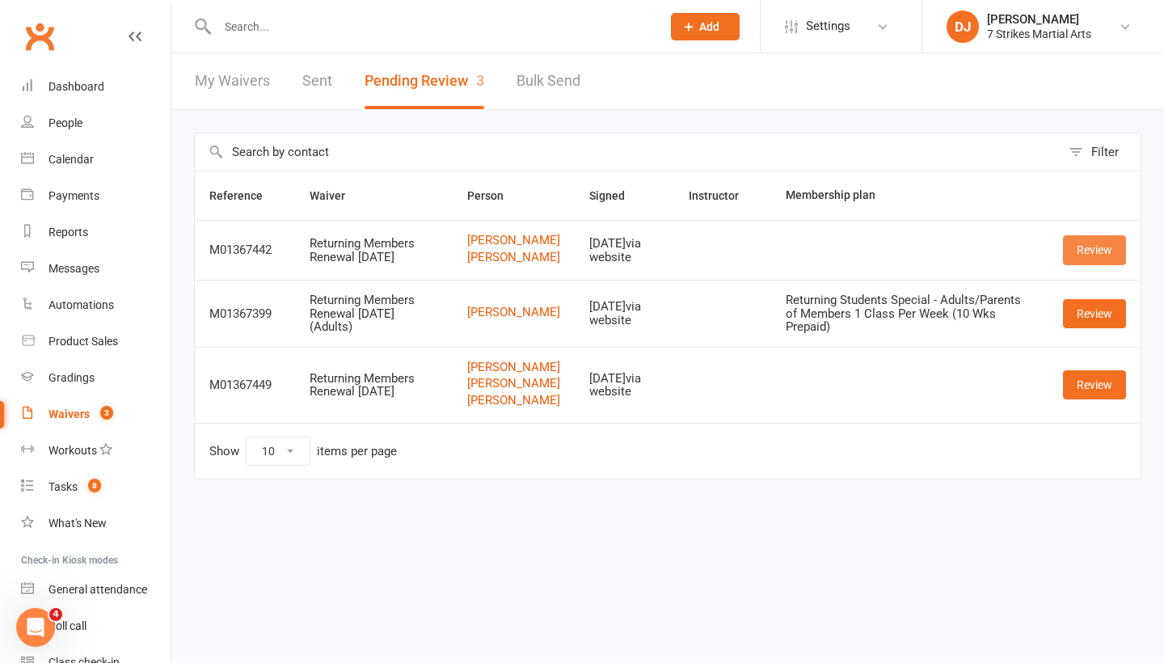
click at [1076, 264] on link "Review" at bounding box center [1094, 249] width 63 height 29
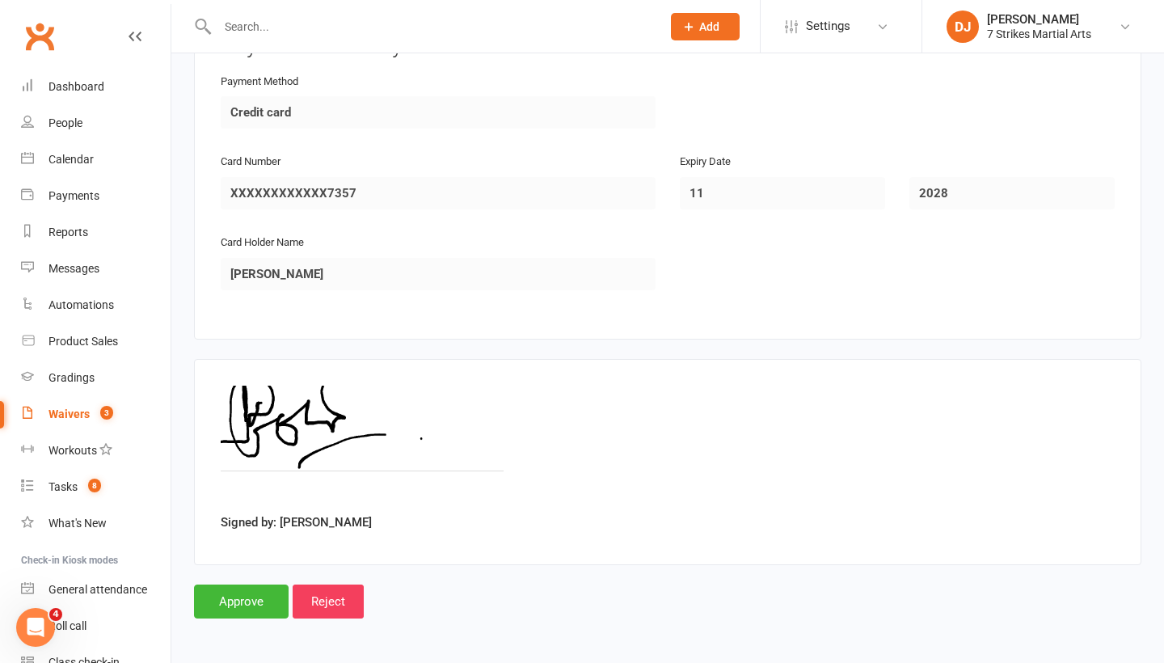
scroll to position [2554, 0]
click at [277, 585] on input "Approve" at bounding box center [241, 602] width 95 height 34
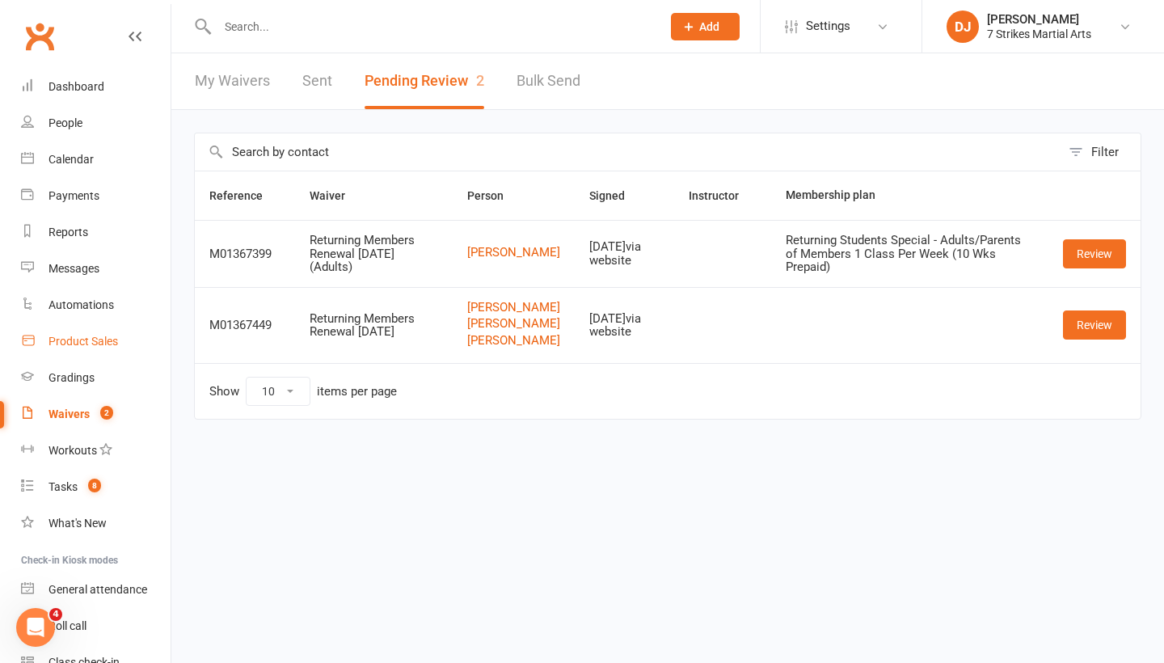
click at [95, 334] on link "Product Sales" at bounding box center [96, 341] width 150 height 36
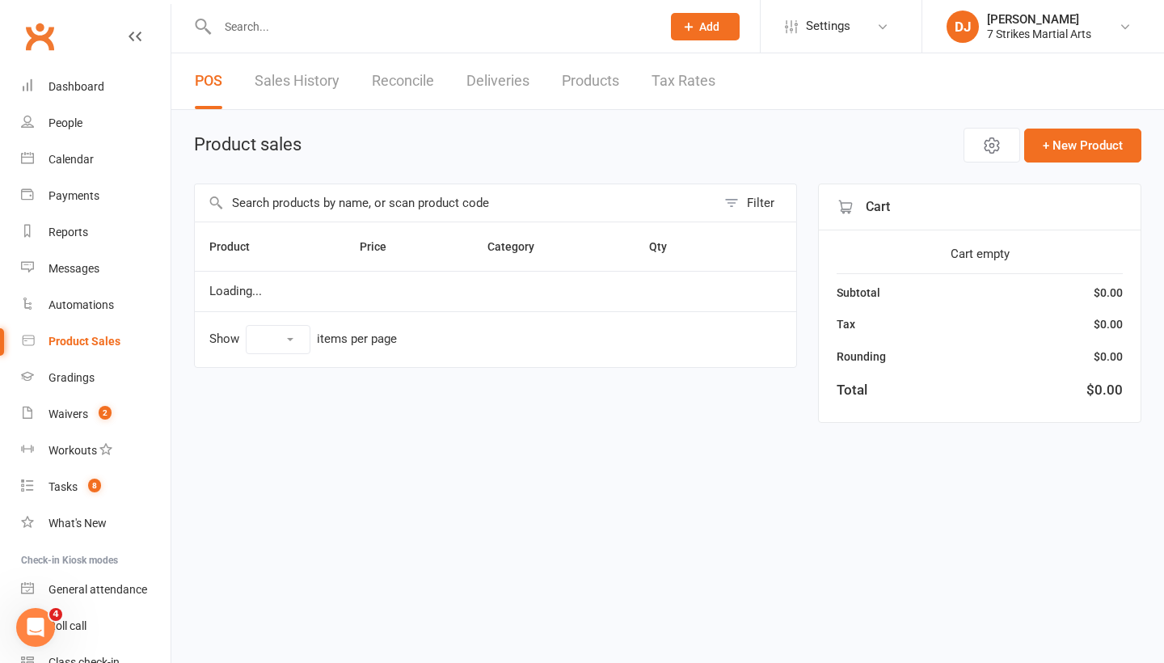
select select "25"
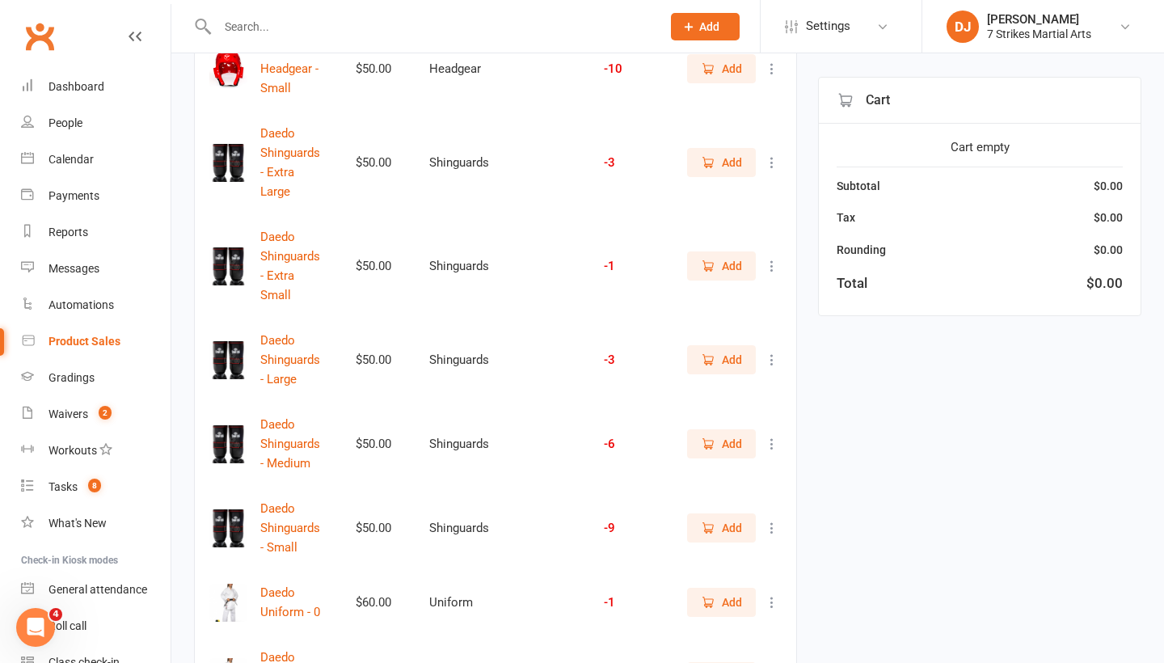
scroll to position [1356, 0]
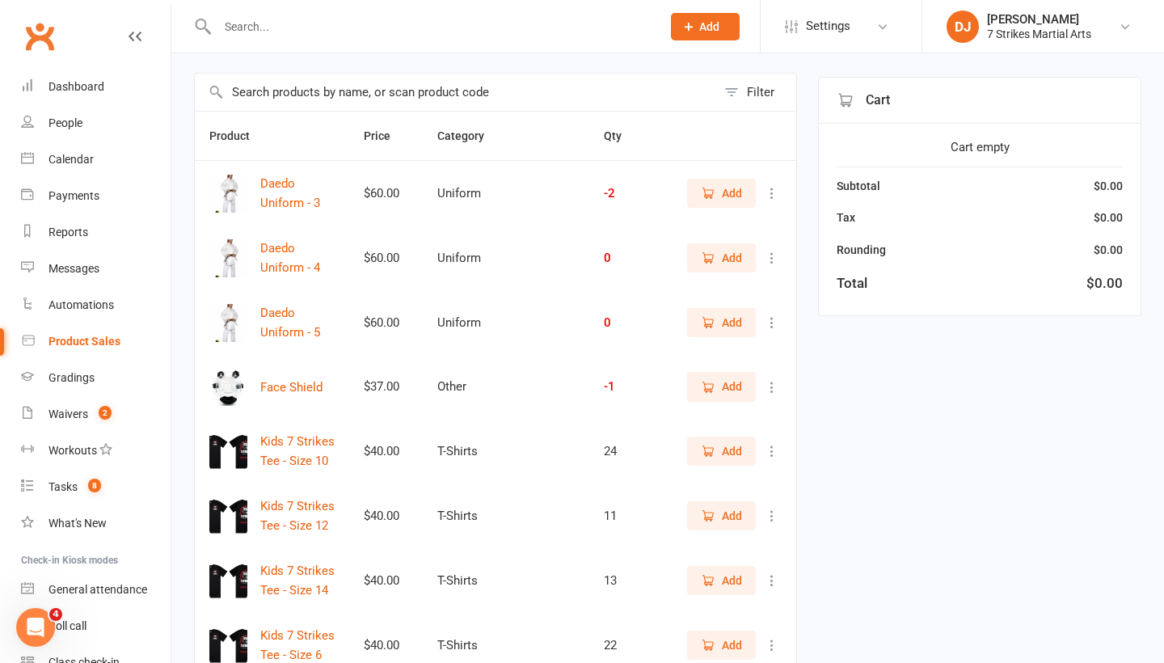
scroll to position [109, 0]
click at [94, 82] on div "Dashboard" at bounding box center [77, 86] width 56 height 13
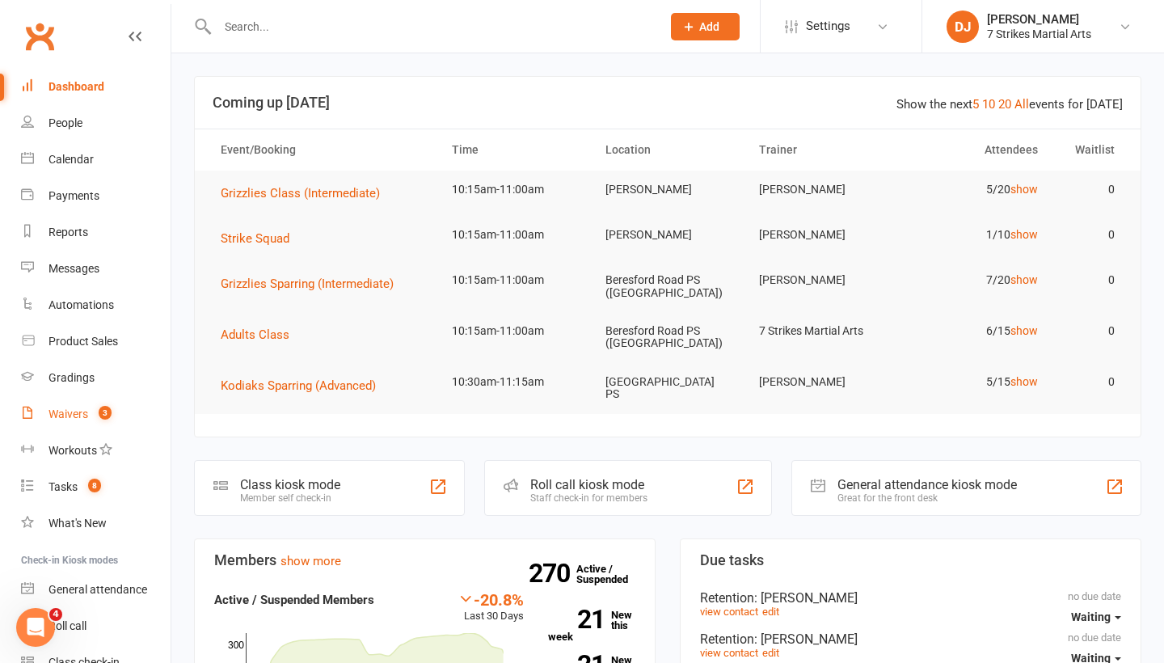
click at [58, 407] on link "Waivers 3" at bounding box center [96, 414] width 150 height 36
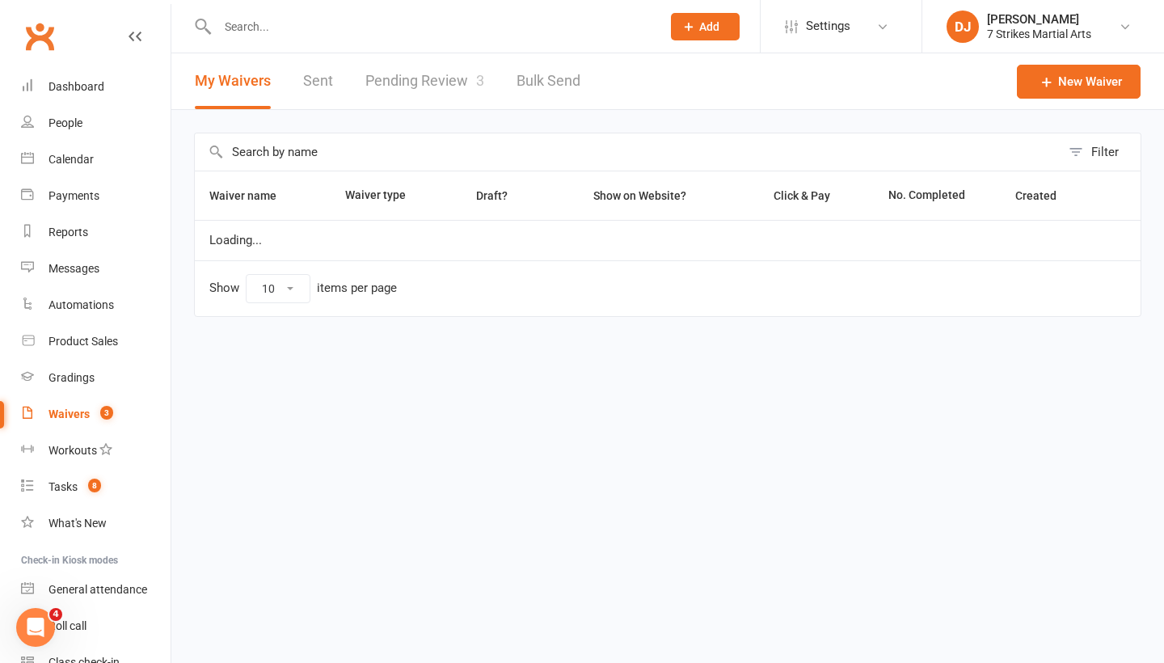
select select "25"
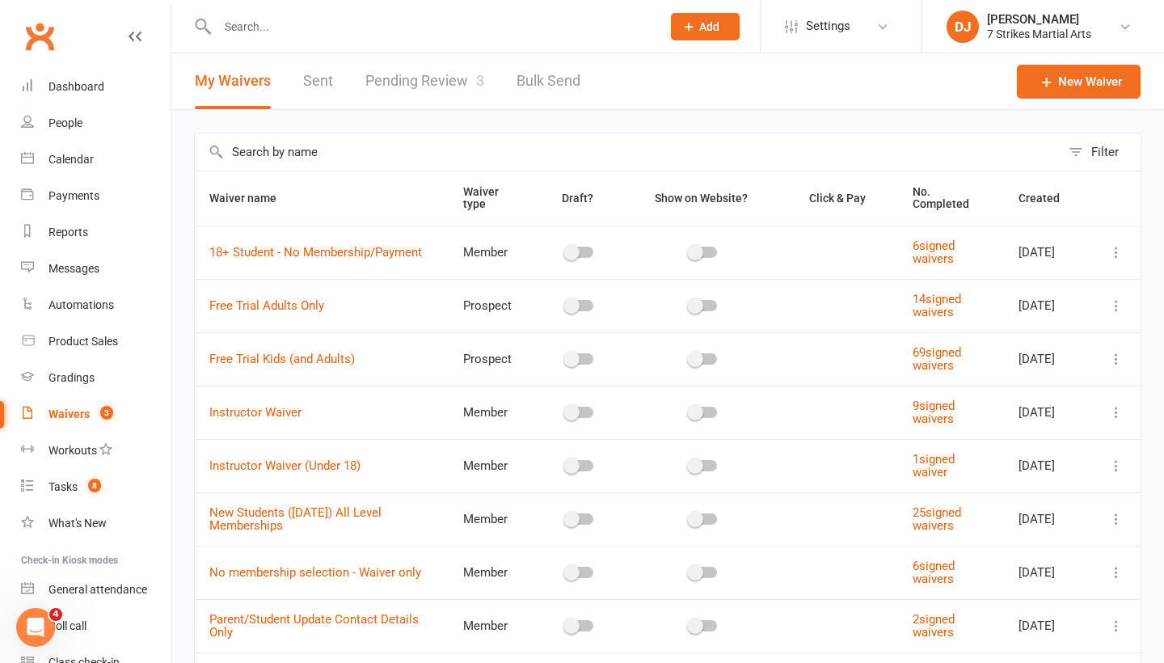
click at [464, 66] on link "Pending Review 3" at bounding box center [424, 81] width 119 height 56
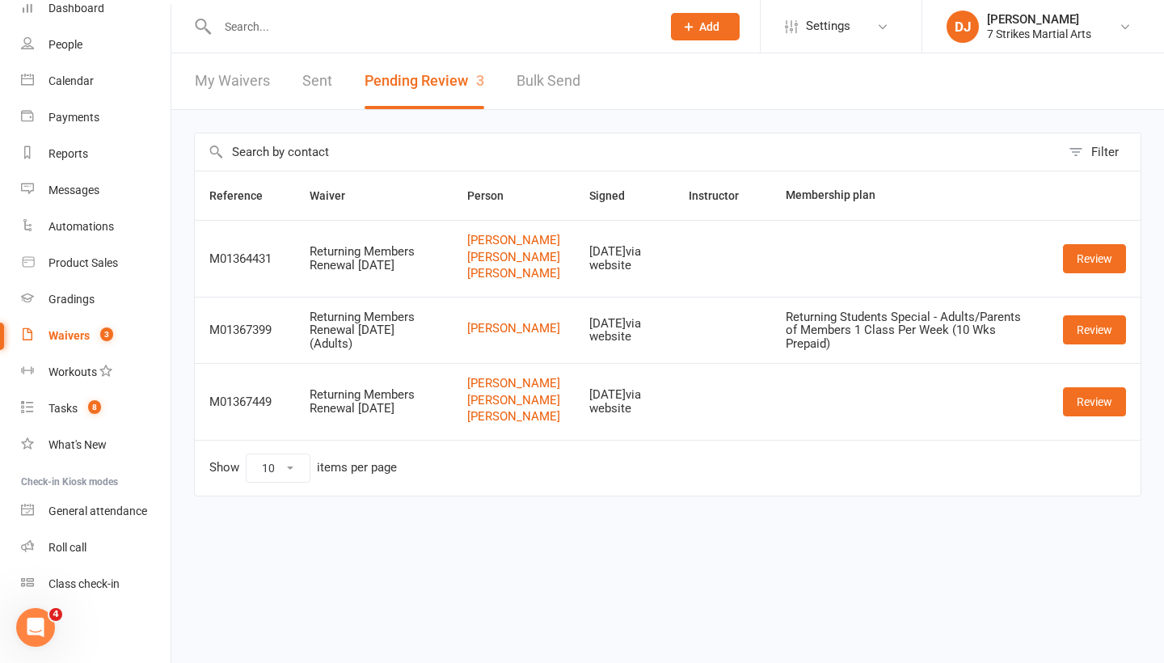
scroll to position [78, 0]
click at [95, 578] on div "Class check-in" at bounding box center [84, 583] width 71 height 13
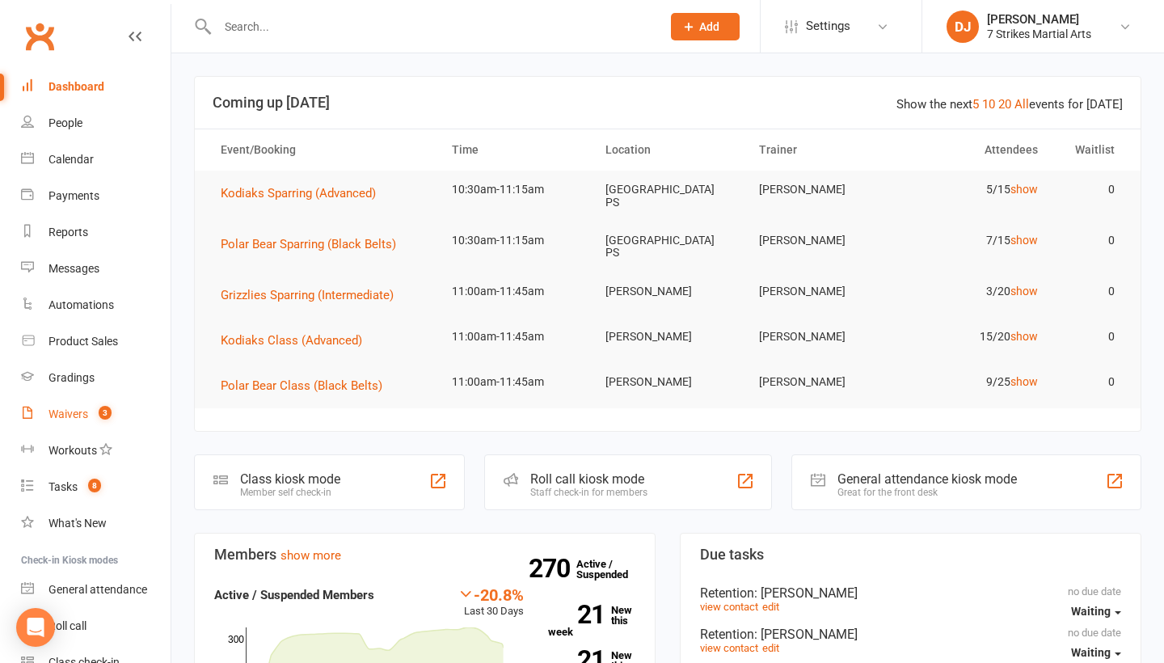
click at [95, 409] on count-badge "3" at bounding box center [101, 413] width 21 height 13
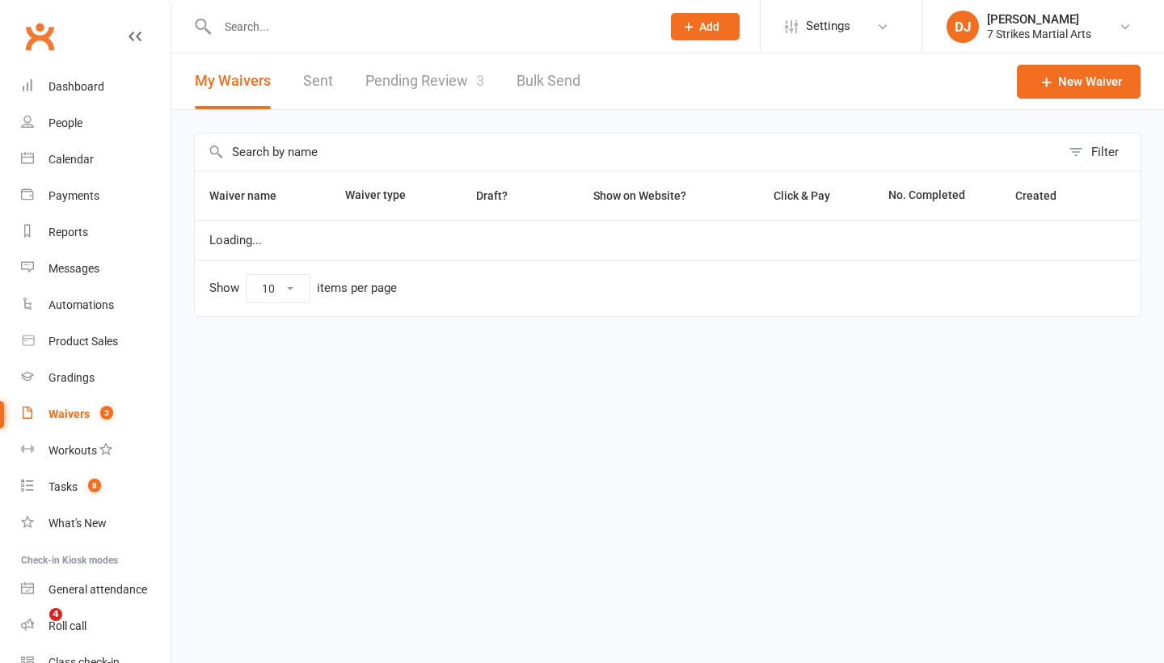
select select "25"
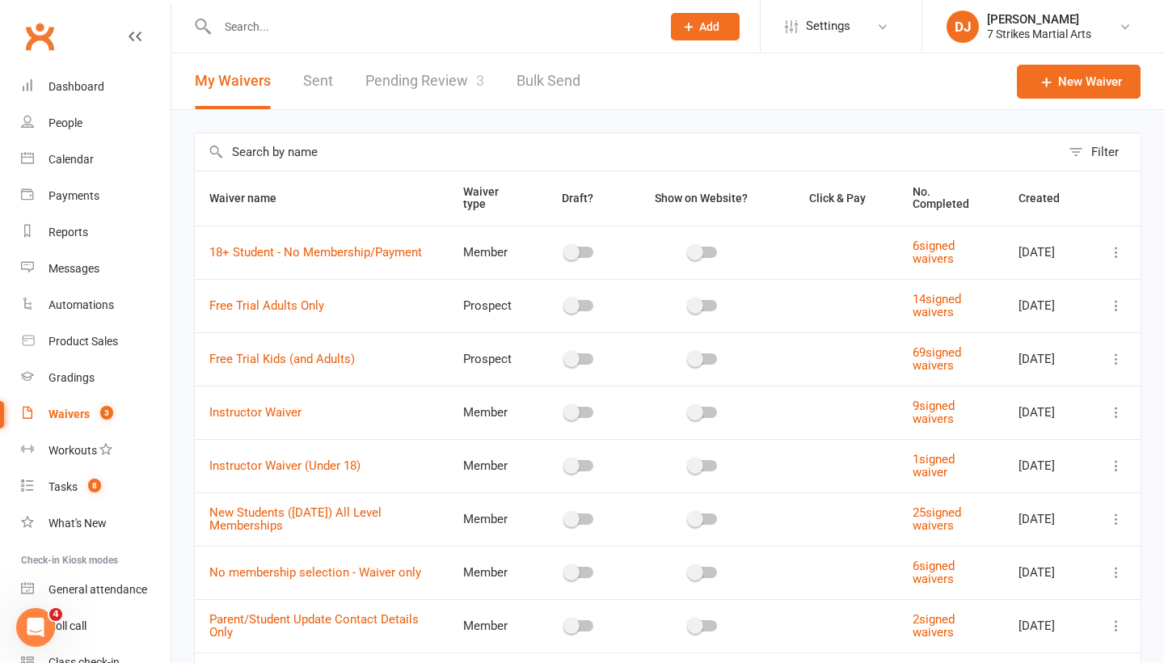
click at [444, 91] on link "Pending Review 3" at bounding box center [424, 81] width 119 height 56
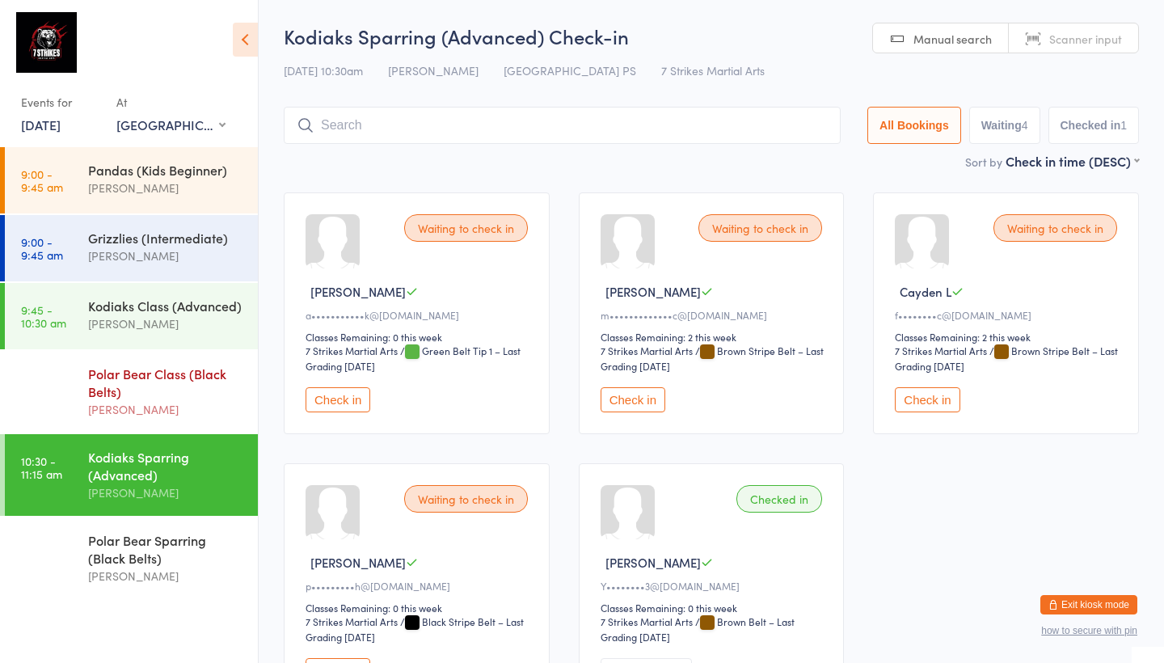
click at [148, 379] on div "Polar Bear Class (Black Belts)" at bounding box center [166, 383] width 156 height 36
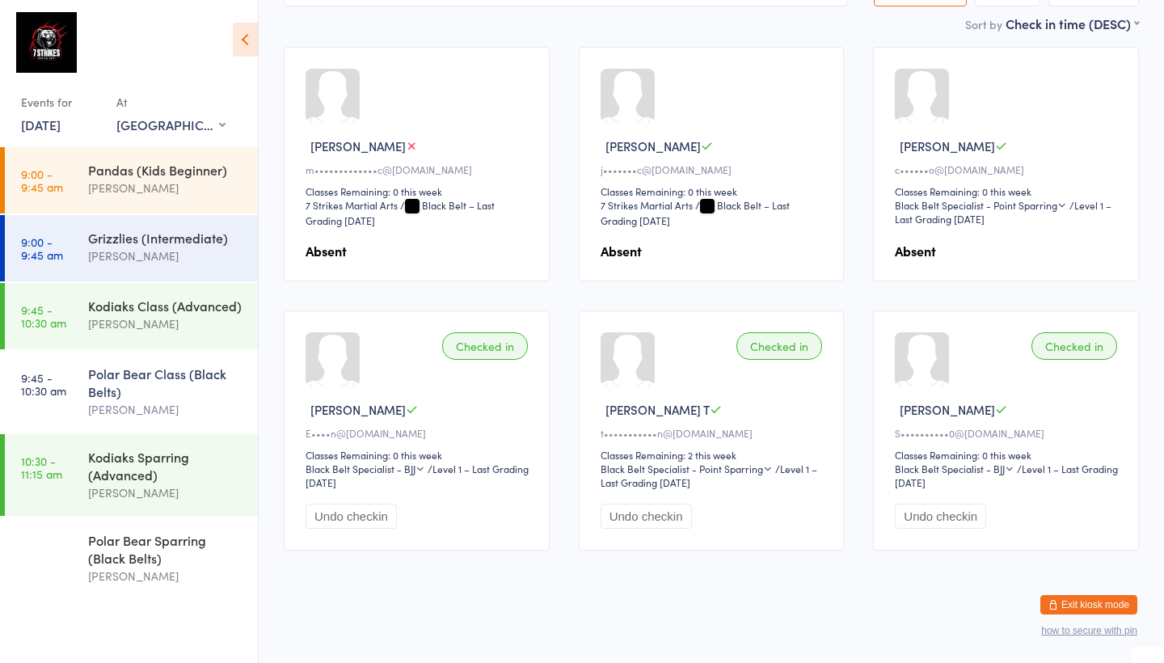
scroll to position [184, 0]
click at [151, 481] on div "Kodiaks Sparring (Advanced)" at bounding box center [166, 466] width 156 height 36
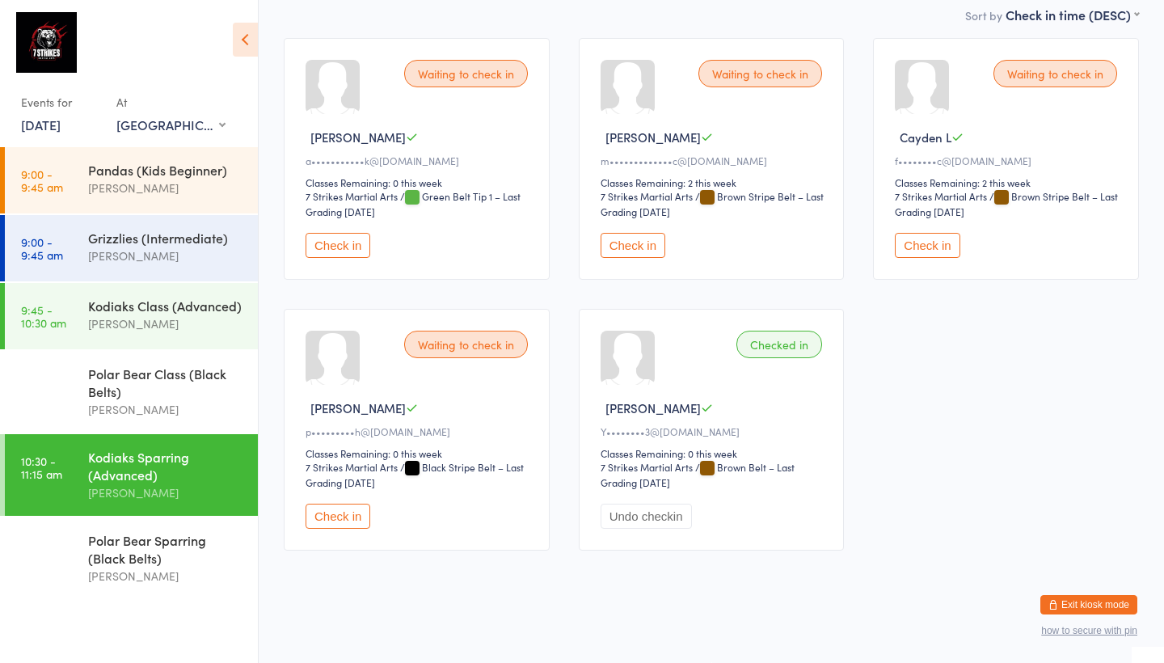
scroll to position [167, 0]
click at [138, 576] on div "Isaac Matos" at bounding box center [166, 576] width 156 height 19
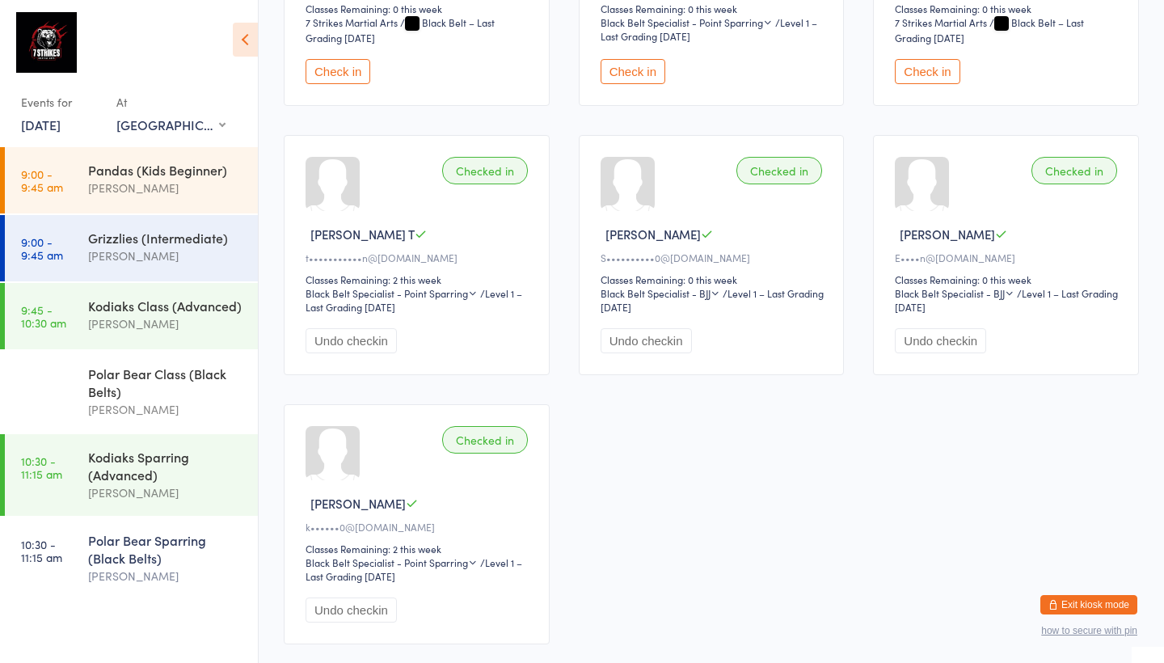
scroll to position [356, 0]
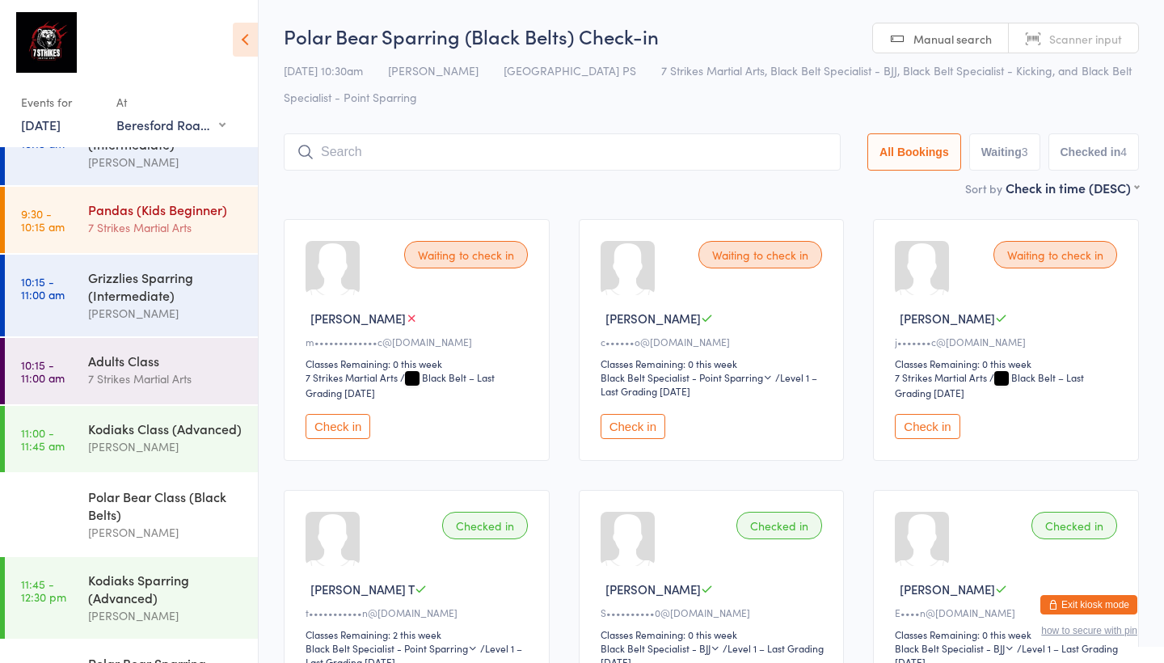
scroll to position [118, 0]
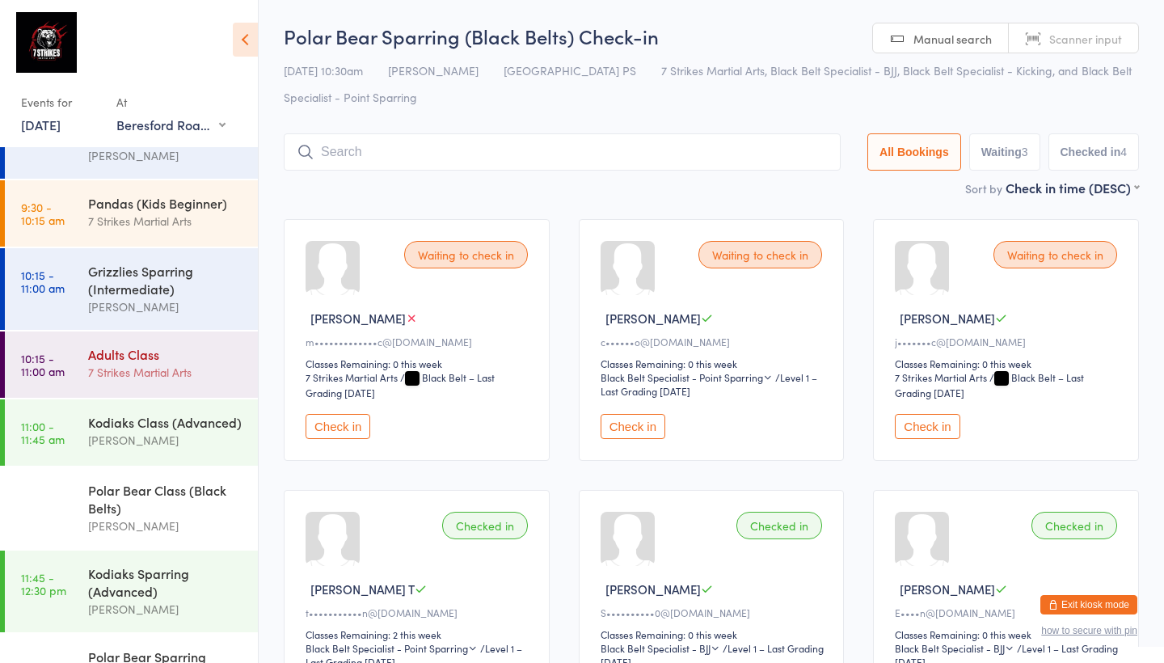
click at [151, 366] on div "7 Strikes Martial Arts" at bounding box center [166, 372] width 156 height 19
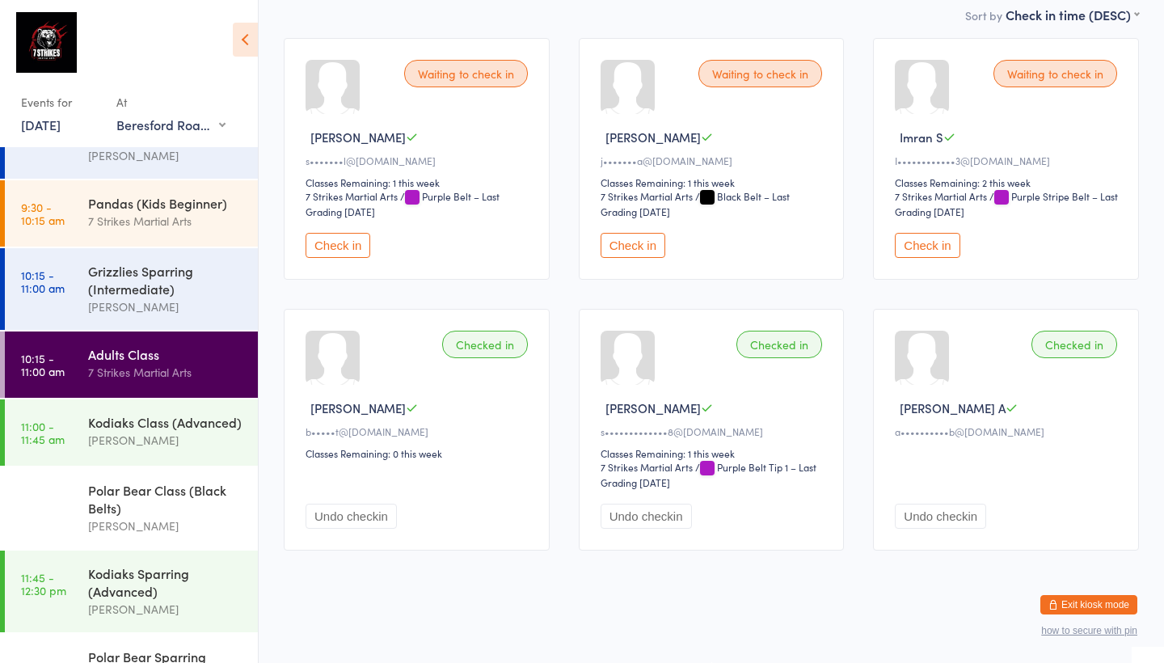
scroll to position [167, 0]
click at [192, 437] on div "Sarah Pasfield" at bounding box center [166, 440] width 156 height 19
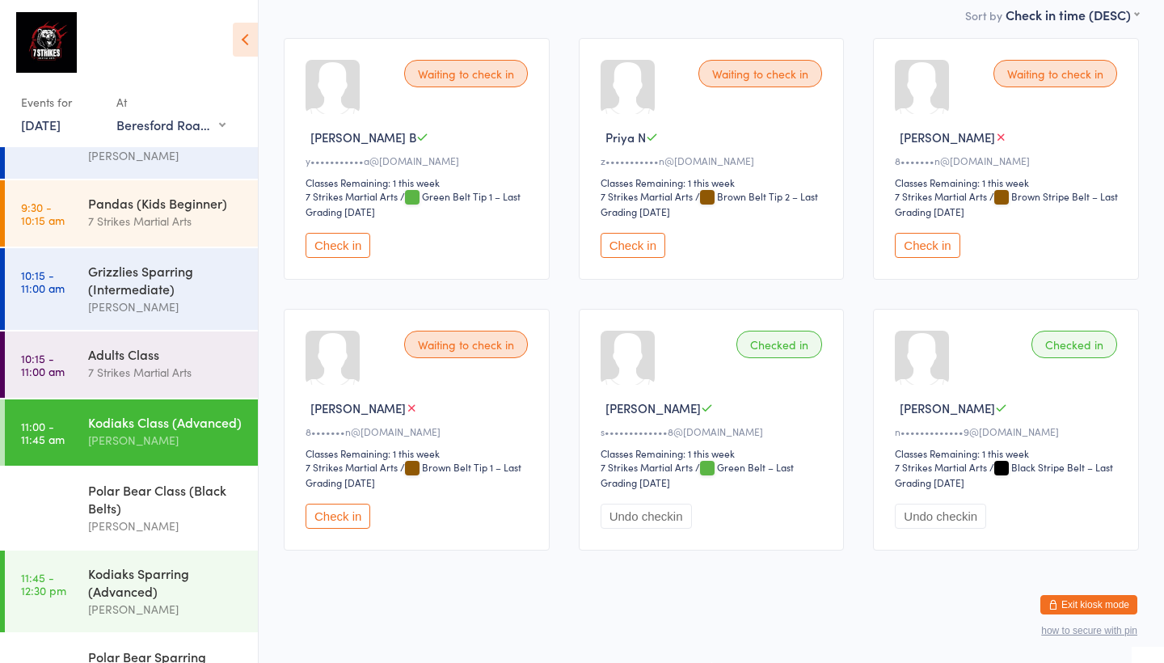
scroll to position [167, 0]
click at [156, 489] on div "Polar Bear Class (Black Belts)" at bounding box center [166, 499] width 156 height 36
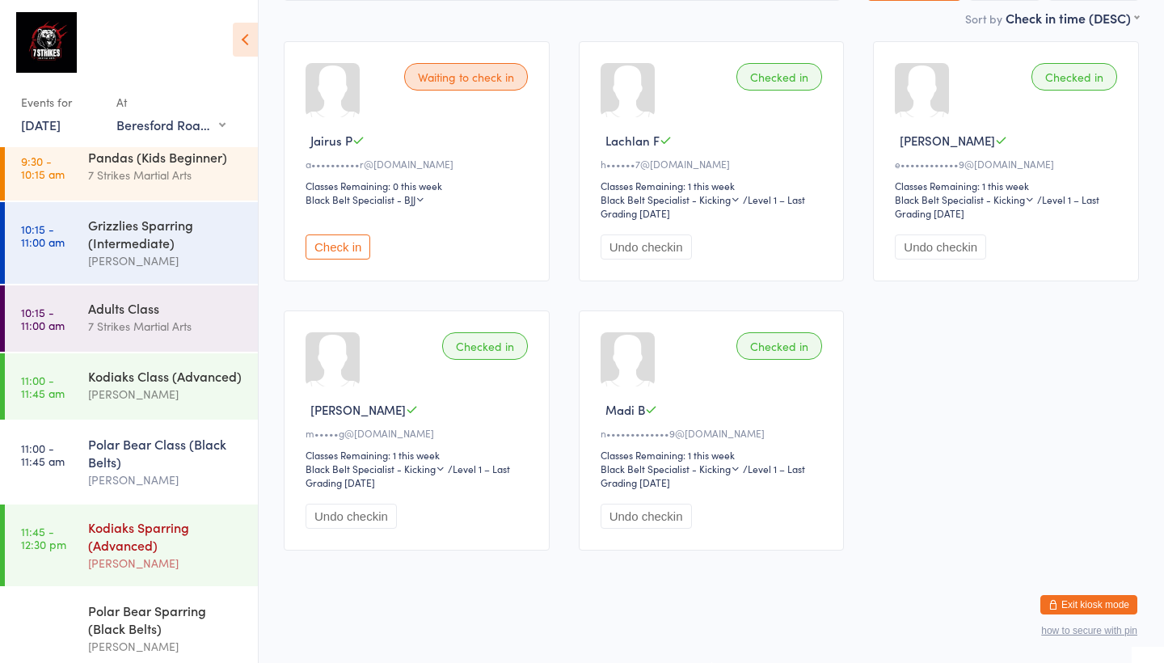
scroll to position [159, 0]
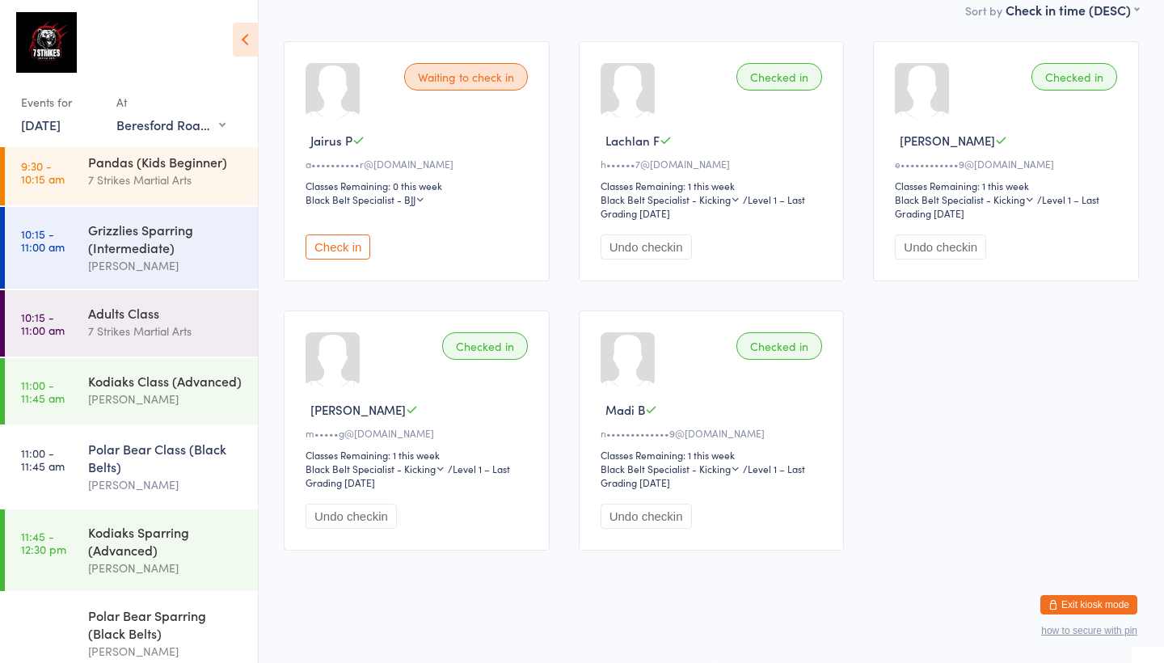
select select "0"
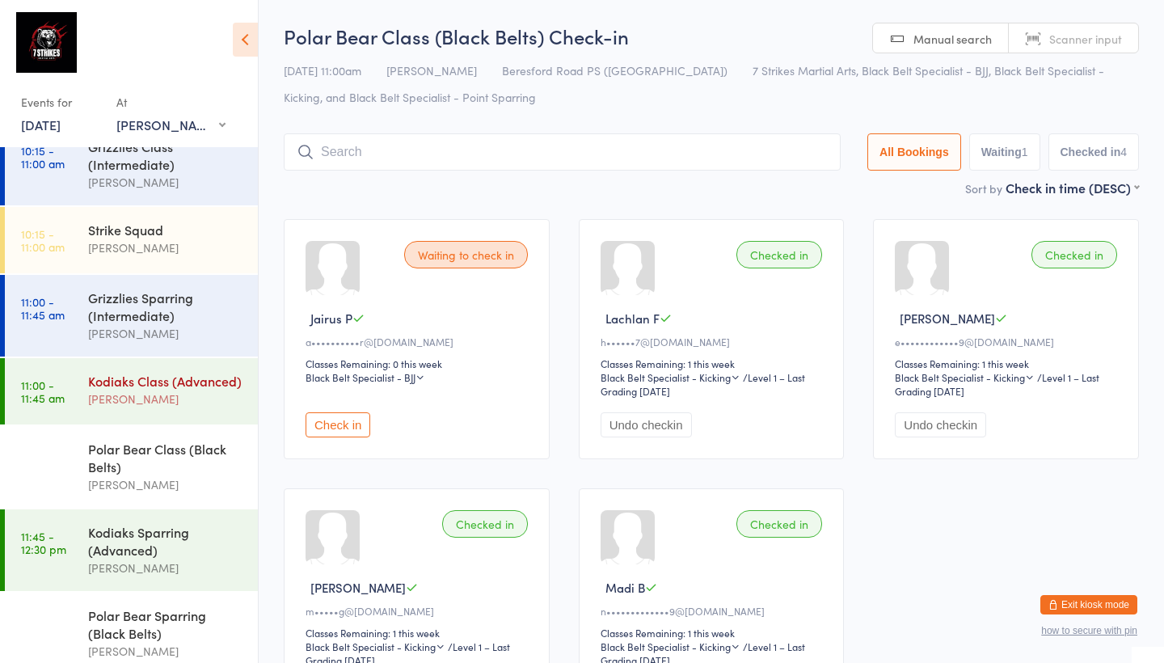
click at [155, 391] on div "[PERSON_NAME]" at bounding box center [166, 399] width 156 height 19
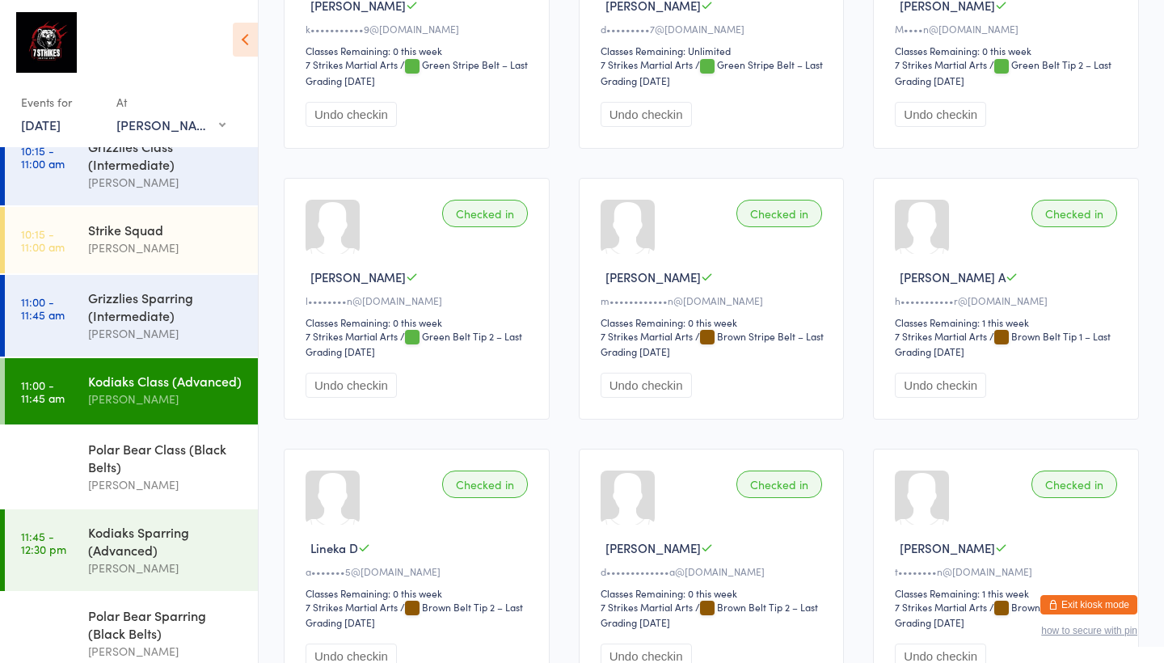
scroll to position [842, 0]
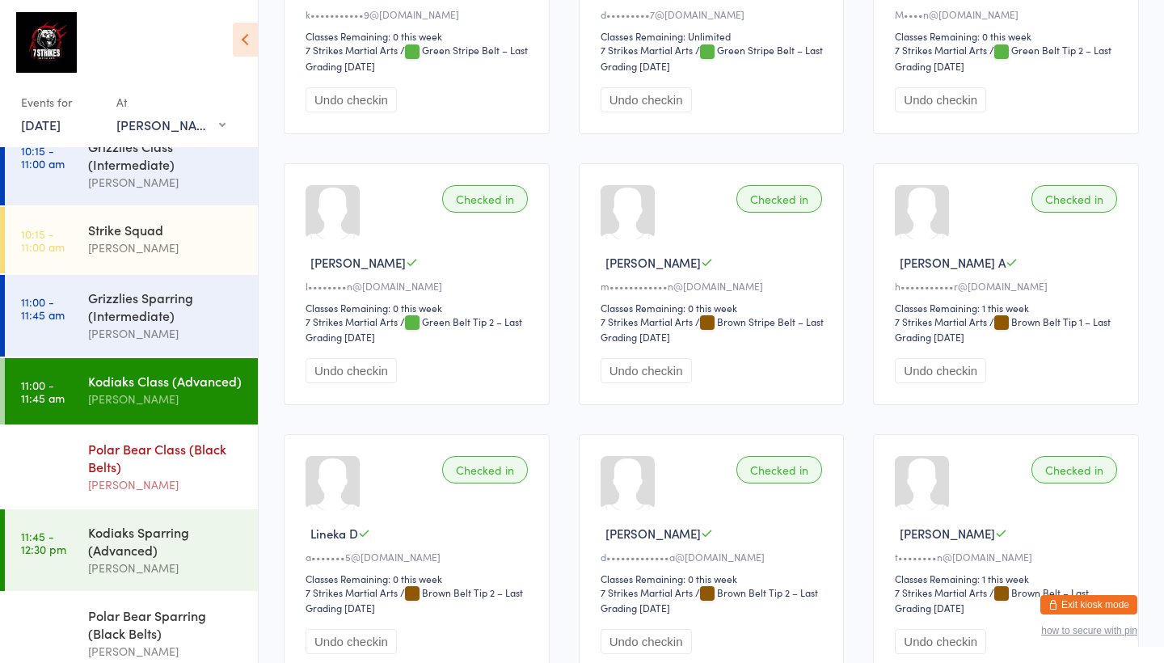
click at [172, 457] on div "Polar Bear Class (Black Belts)" at bounding box center [166, 458] width 156 height 36
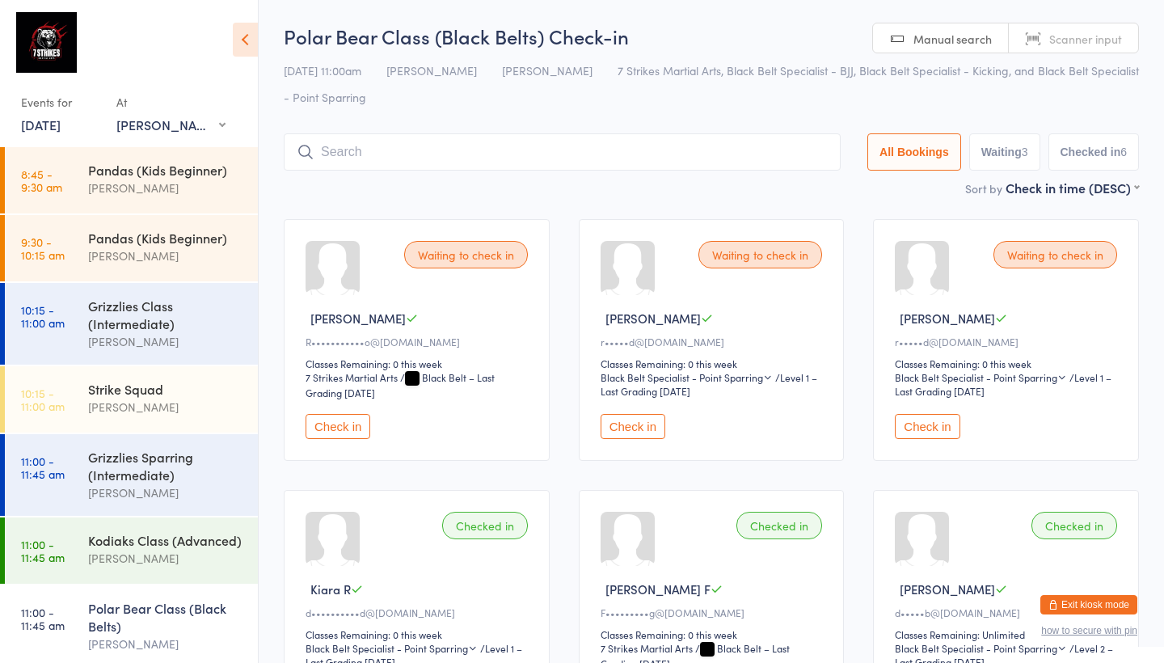
click at [191, 120] on select "Any location Glendenning PS Kings Langley PS Epping Heights PS Metella Road PS …" at bounding box center [170, 125] width 109 height 18
click at [1095, 603] on button "Exit kiosk mode" at bounding box center [1089, 604] width 97 height 19
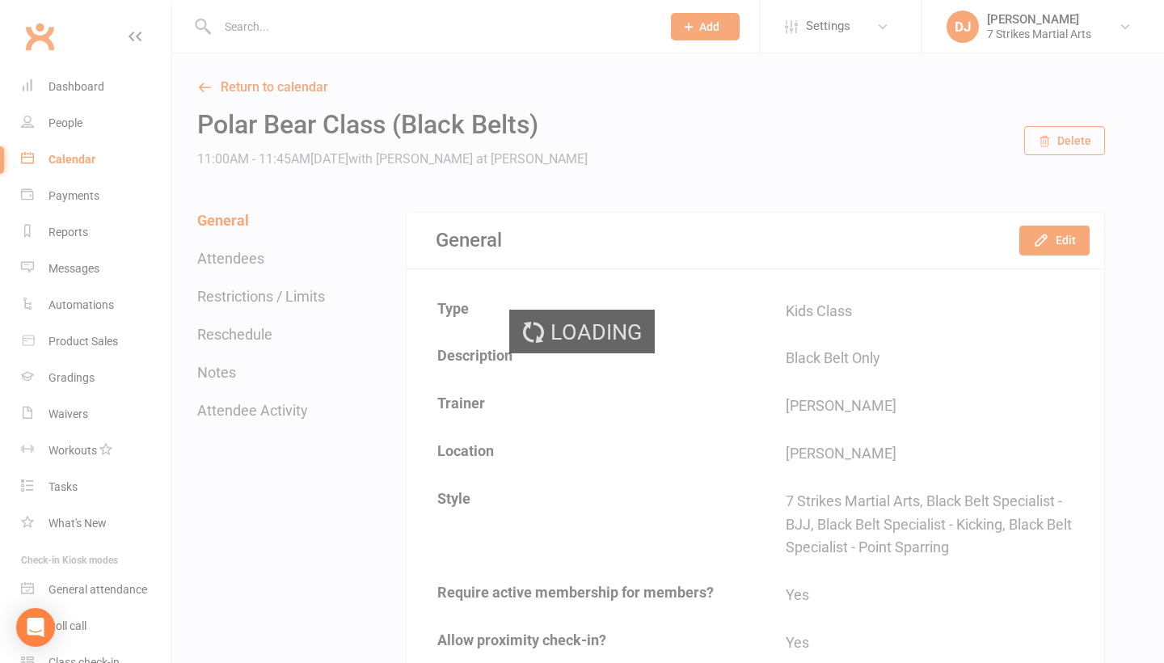
drag, startPoint x: 0, startPoint y: 0, endPoint x: 694, endPoint y: 213, distance: 726.3
click at [712, 265] on div "Loading" at bounding box center [582, 331] width 1164 height 663
